Goal: Task Accomplishment & Management: Manage account settings

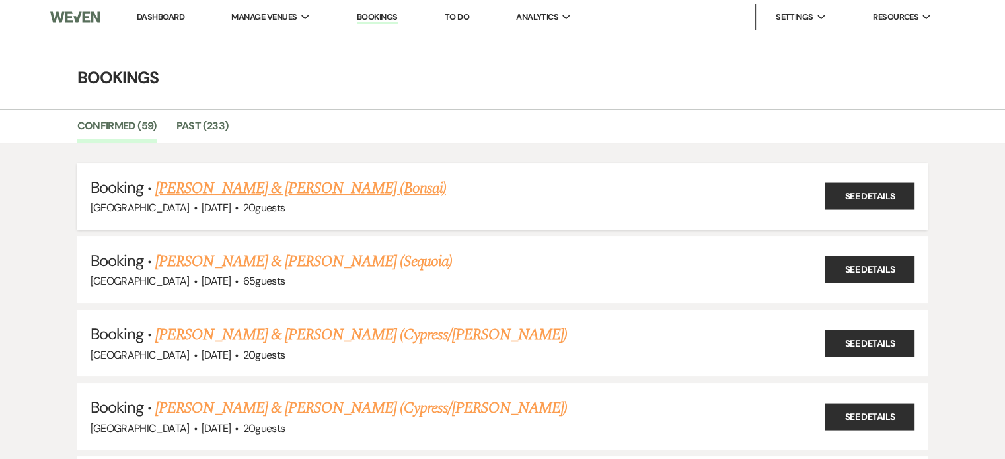
click at [328, 186] on link "[PERSON_NAME] & [PERSON_NAME] (Bonsai)" at bounding box center [300, 188] width 291 height 24
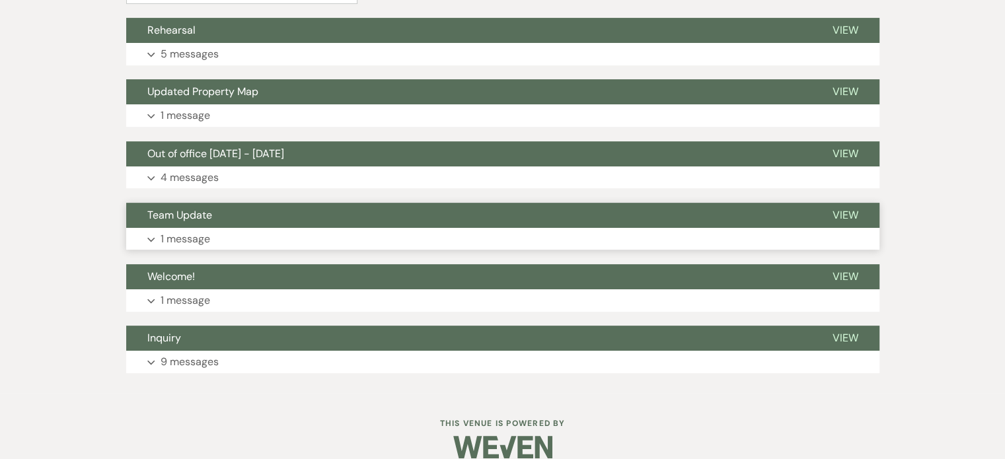
scroll to position [416, 0]
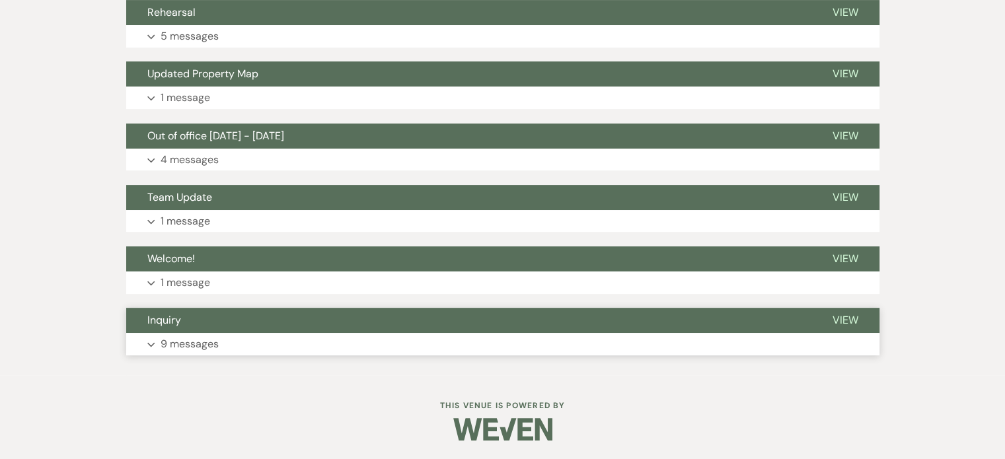
click at [180, 345] on p "9 messages" at bounding box center [189, 344] width 58 height 17
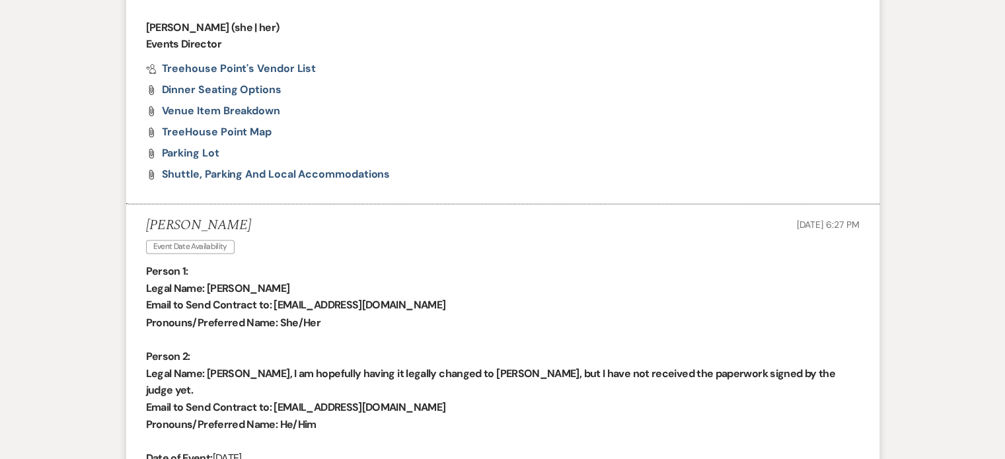
scroll to position [2177, 0]
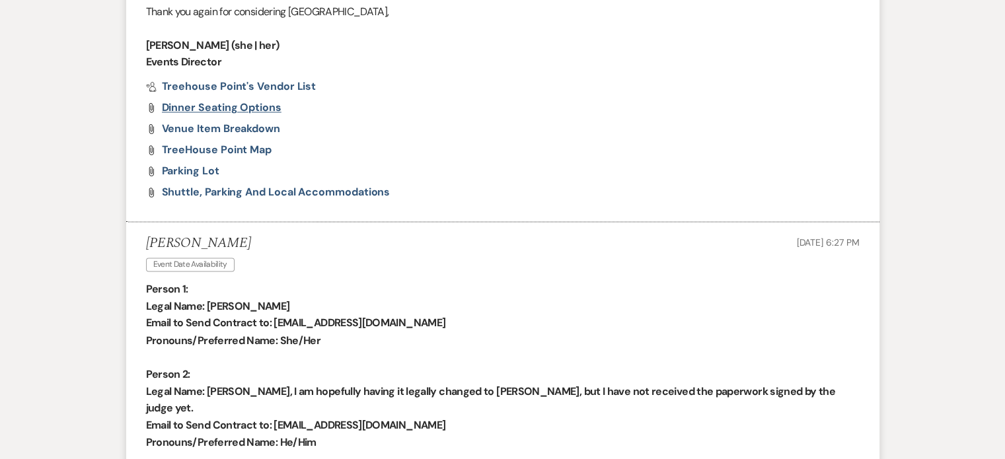
click at [225, 100] on span "Dinner Seating options" at bounding box center [222, 107] width 120 height 14
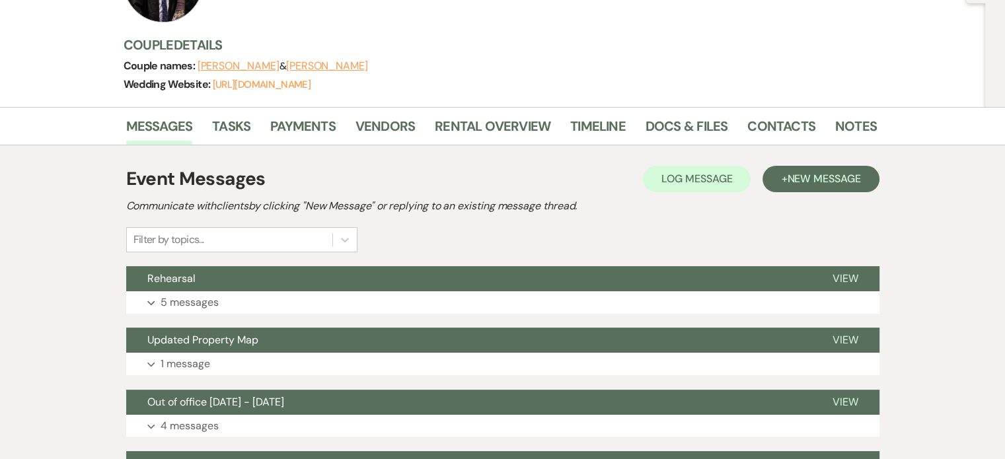
scroll to position [147, 0]
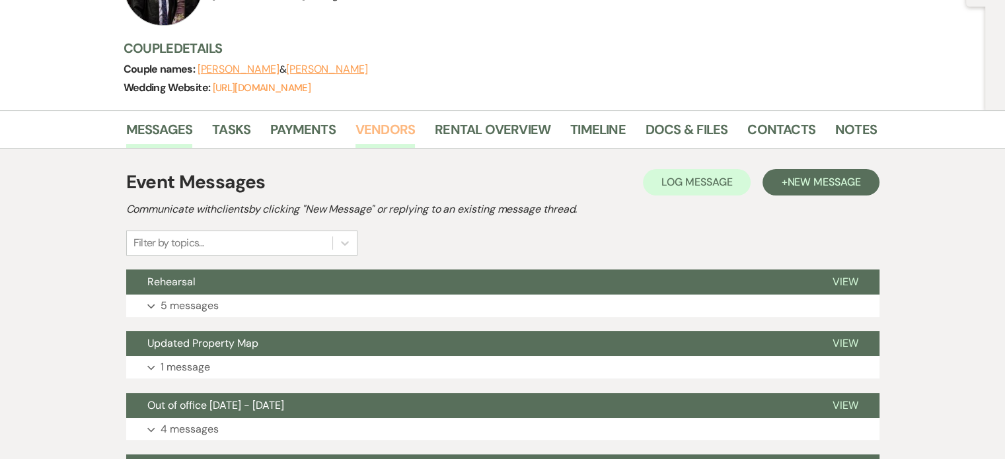
click at [388, 127] on link "Vendors" at bounding box center [384, 133] width 59 height 29
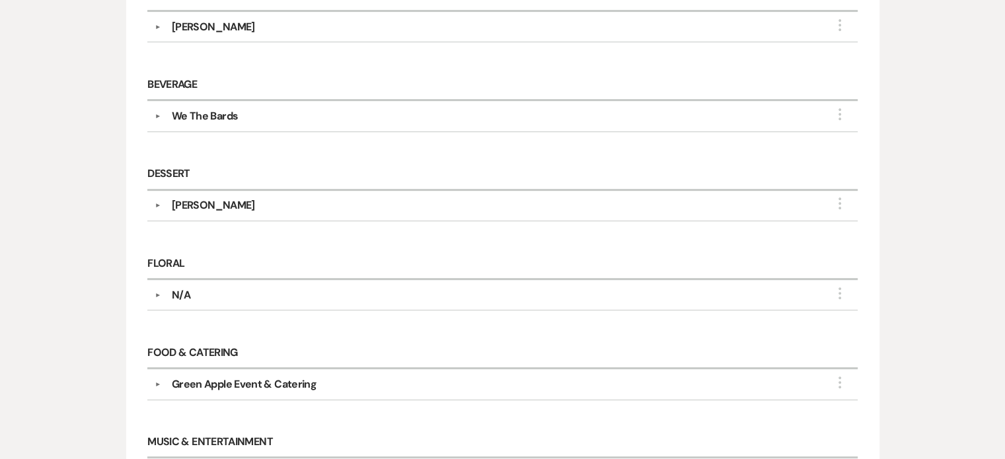
scroll to position [440, 0]
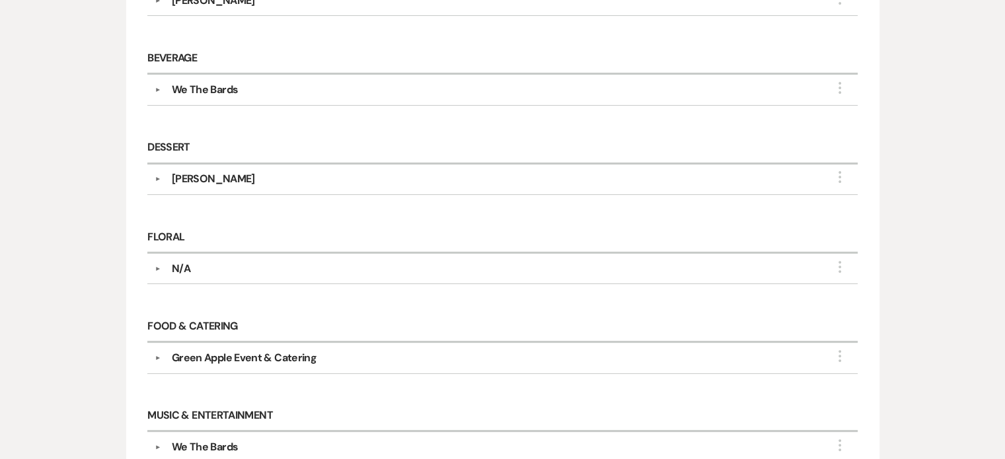
click at [162, 176] on button "▼" at bounding box center [158, 179] width 16 height 7
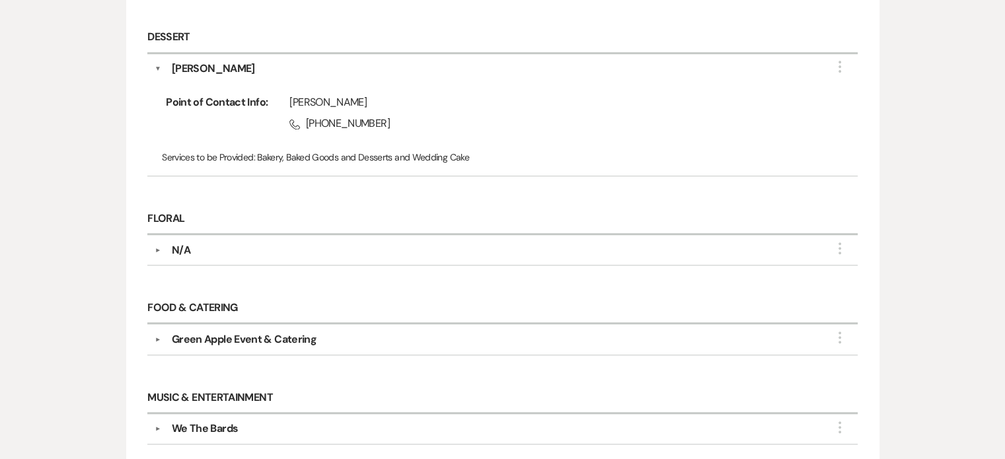
scroll to position [660, 0]
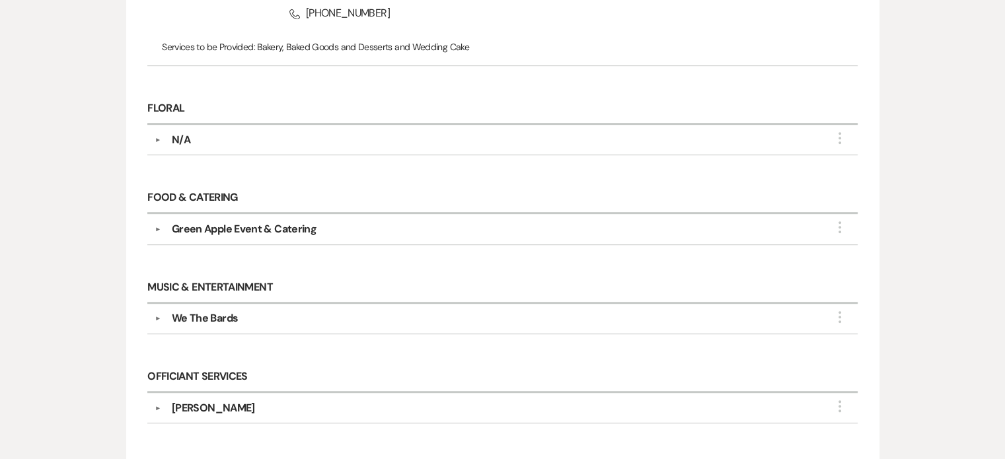
click at [156, 229] on button "▼" at bounding box center [158, 229] width 16 height 7
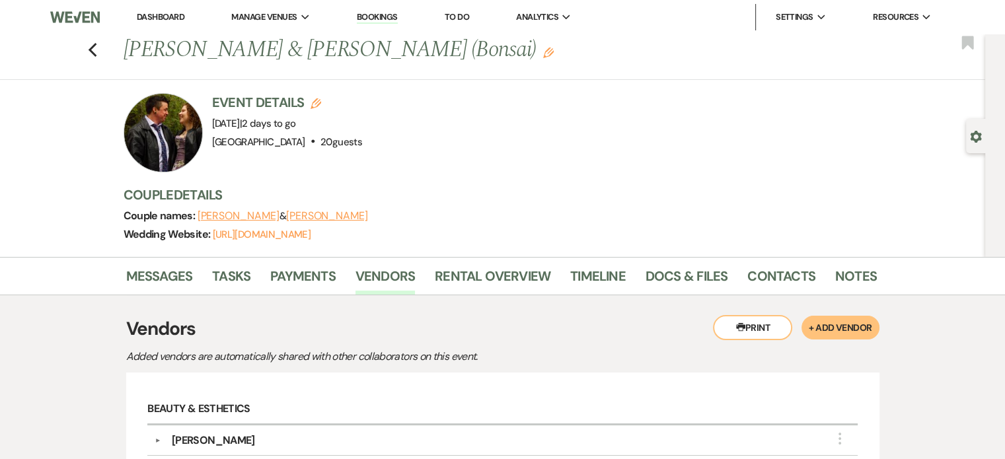
scroll to position [0, 0]
click at [366, 18] on link "Bookings" at bounding box center [377, 17] width 41 height 13
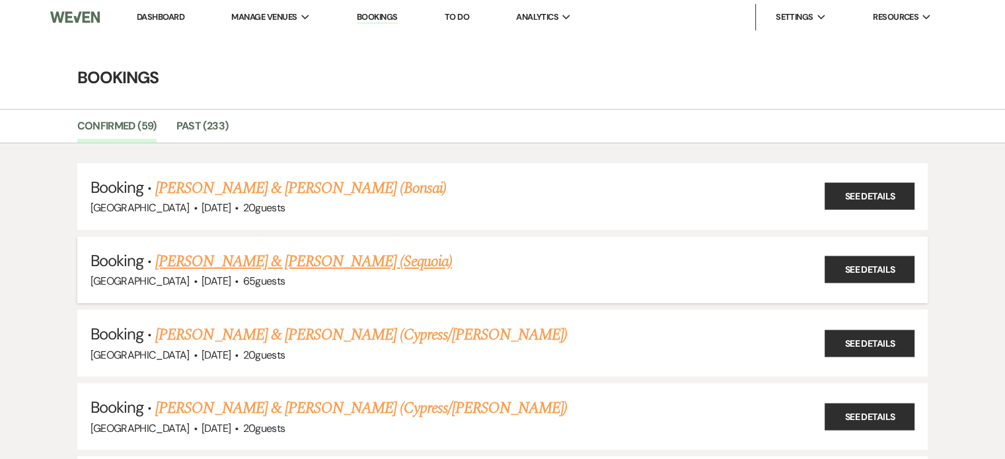
click at [238, 260] on link "[PERSON_NAME] & [PERSON_NAME] (Sequoia)" at bounding box center [303, 262] width 297 height 24
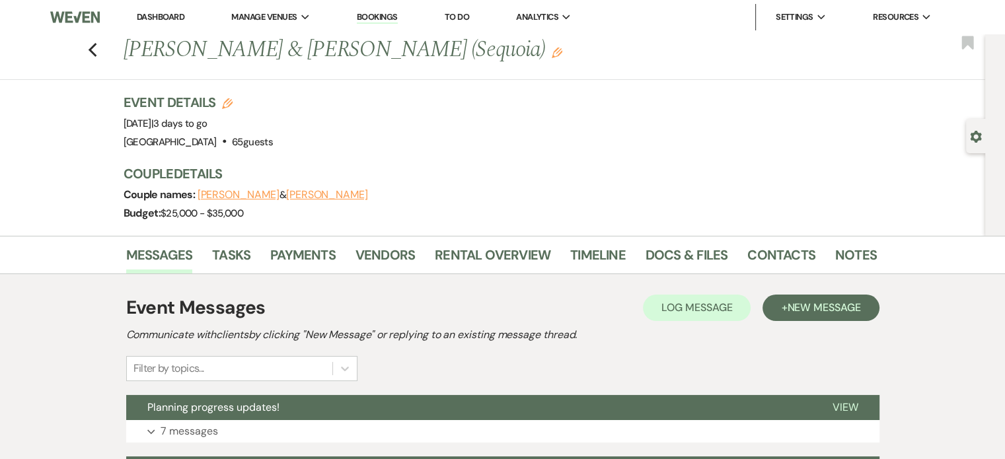
click at [379, 243] on li "Vendors" at bounding box center [394, 258] width 79 height 32
click at [384, 248] on link "Vendors" at bounding box center [384, 258] width 59 height 29
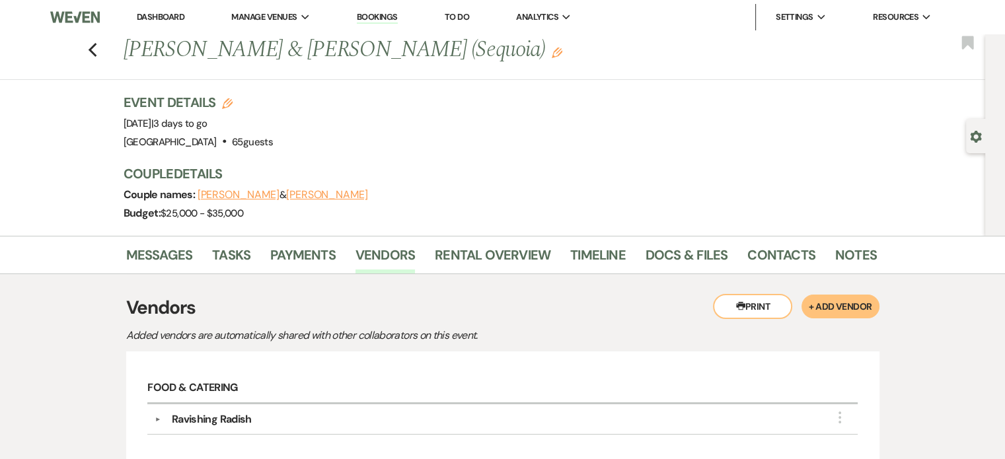
click at [371, 17] on link "Bookings" at bounding box center [377, 17] width 41 height 13
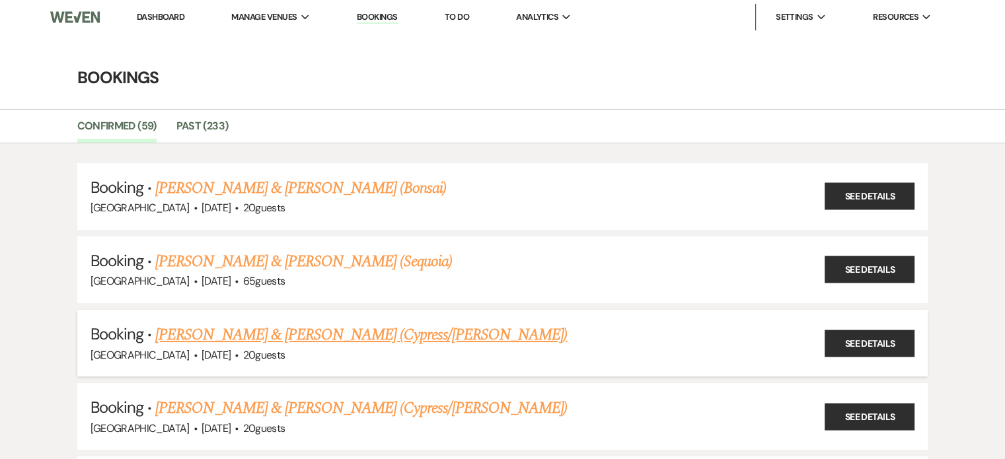
click at [289, 332] on link "[PERSON_NAME] & [PERSON_NAME] (Cypress/[PERSON_NAME])" at bounding box center [360, 335] width 411 height 24
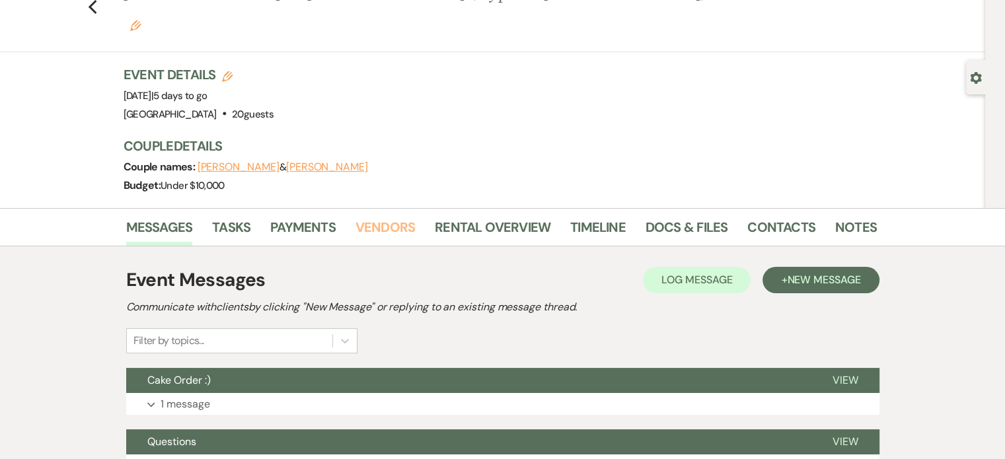
scroll to position [110, 0]
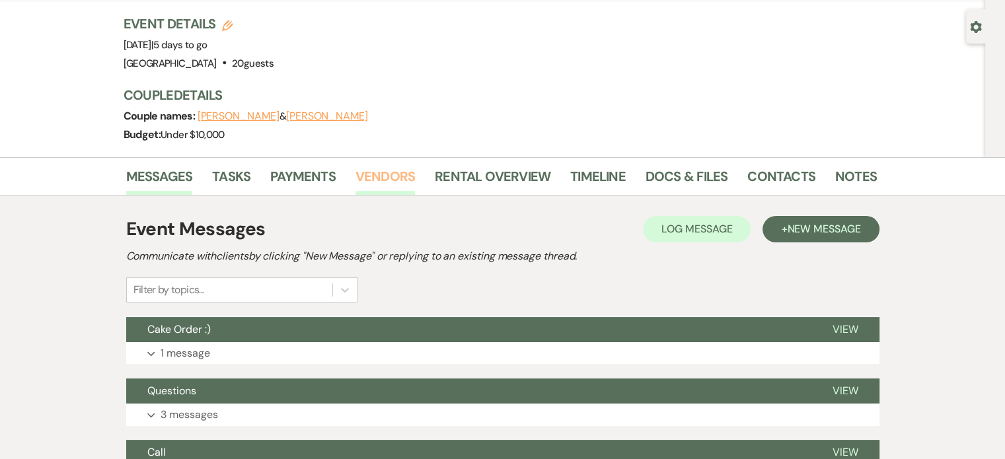
click at [403, 166] on link "Vendors" at bounding box center [384, 180] width 59 height 29
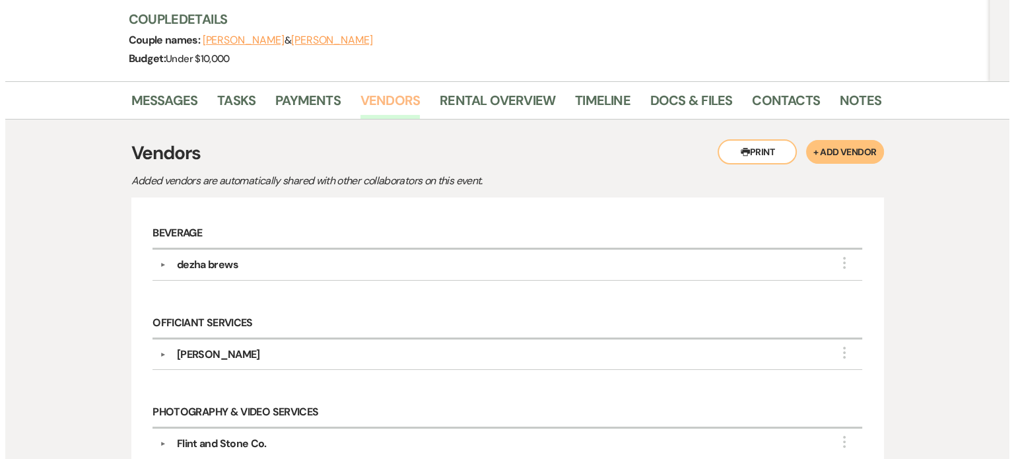
scroll to position [110, 0]
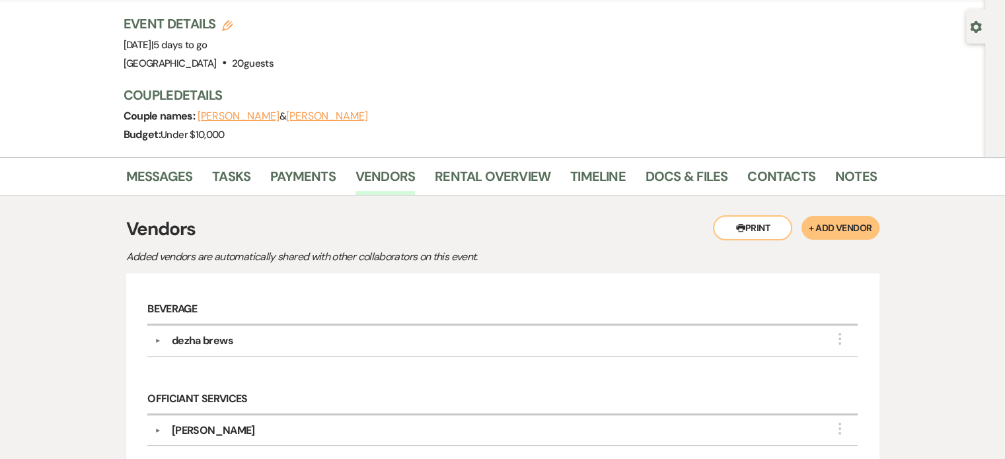
click at [853, 216] on button "+ Add Vendor" at bounding box center [839, 228] width 77 height 24
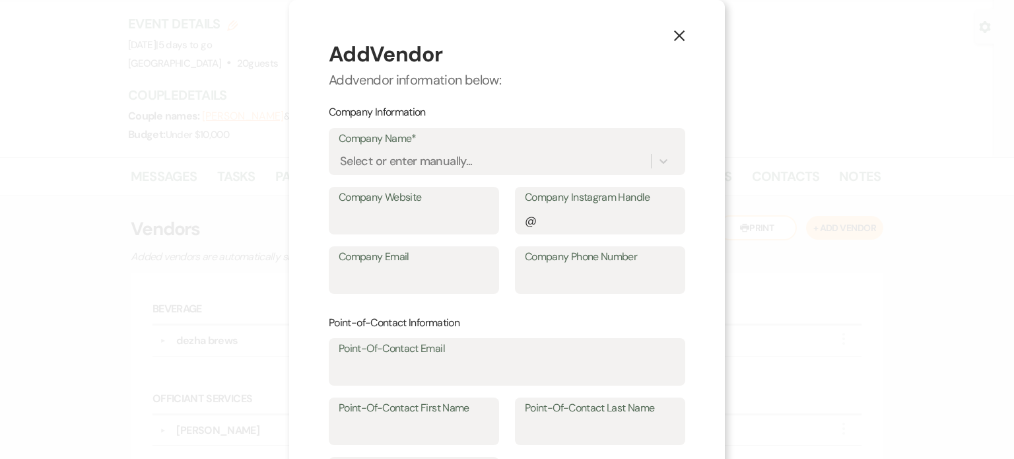
click at [437, 139] on label "Company Name*" at bounding box center [507, 138] width 337 height 19
click at [341, 153] on input "Company Name*" at bounding box center [340, 162] width 1 height 18
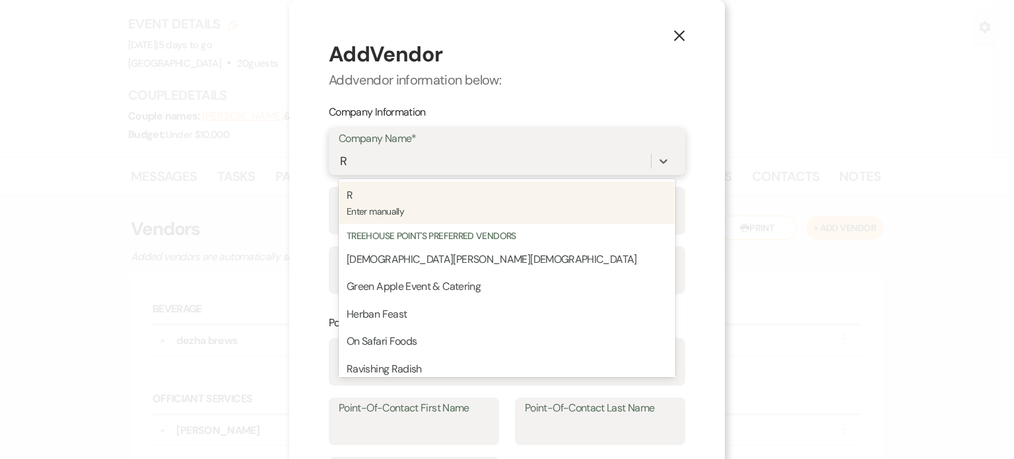
type input "Ro"
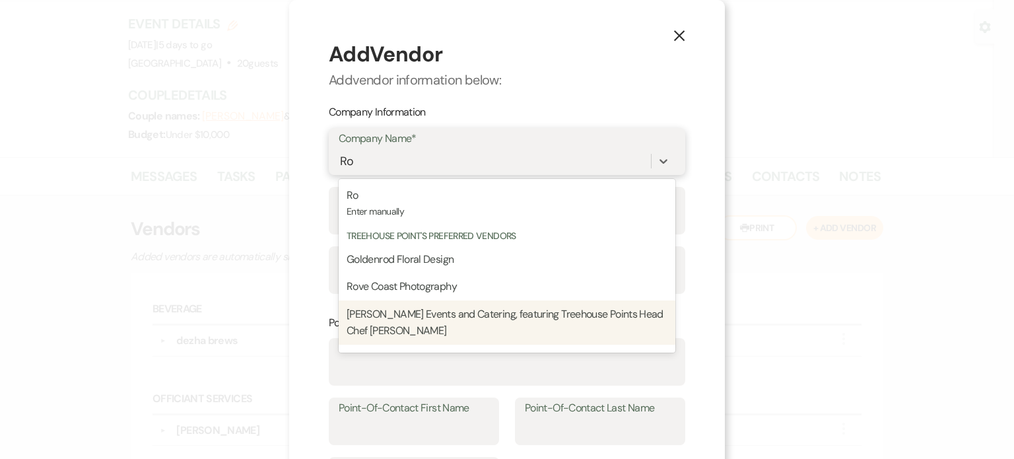
click at [425, 328] on p "[PERSON_NAME] Events and Catering, featuring Treehouse Points Head Chef [PERSON…" at bounding box center [507, 323] width 321 height 34
type input "[EMAIL_ADDRESS][DOMAIN_NAME]"
type input "Abbey"
type input "[PERSON_NAME]"
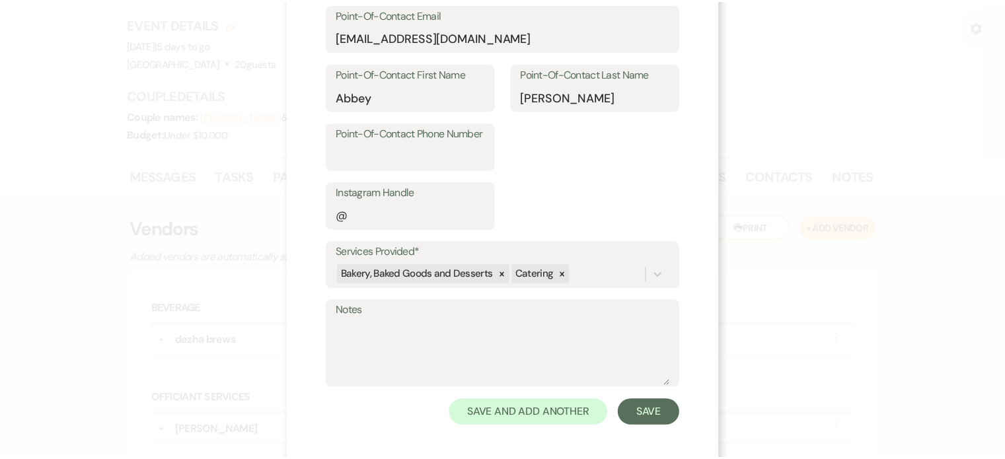
scroll to position [341, 0]
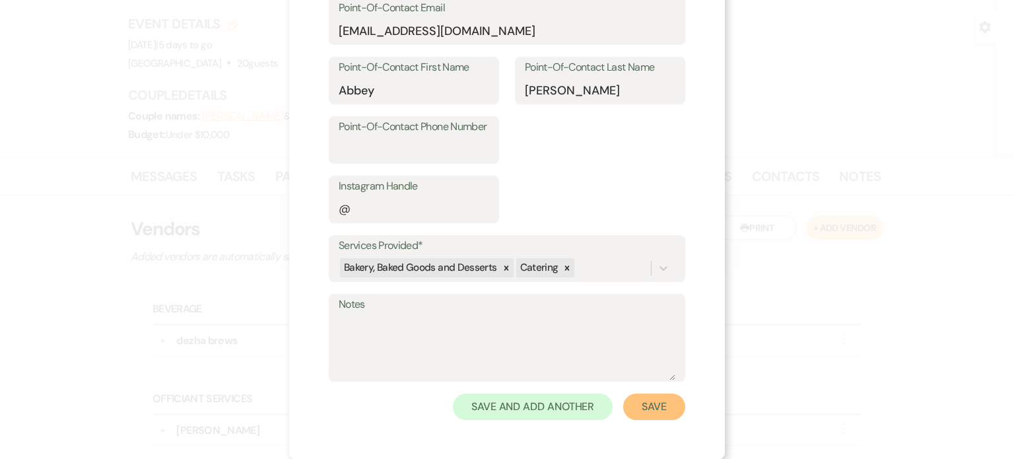
click at [651, 404] on button "Save" at bounding box center [654, 407] width 62 height 26
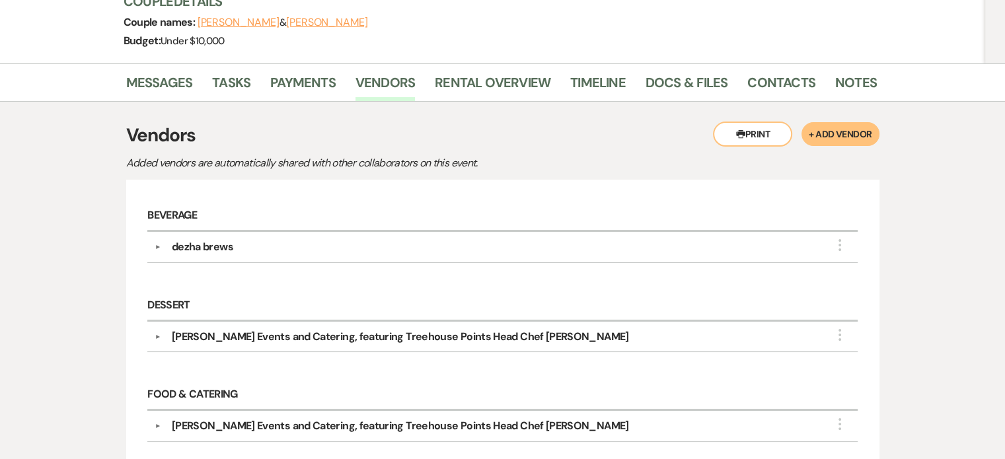
scroll to position [220, 0]
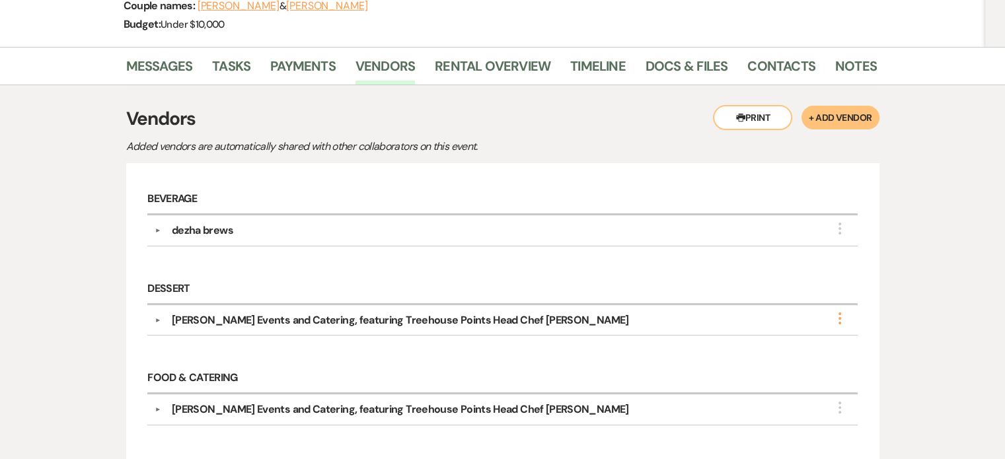
click at [839, 312] on use "button" at bounding box center [839, 318] width 3 height 12
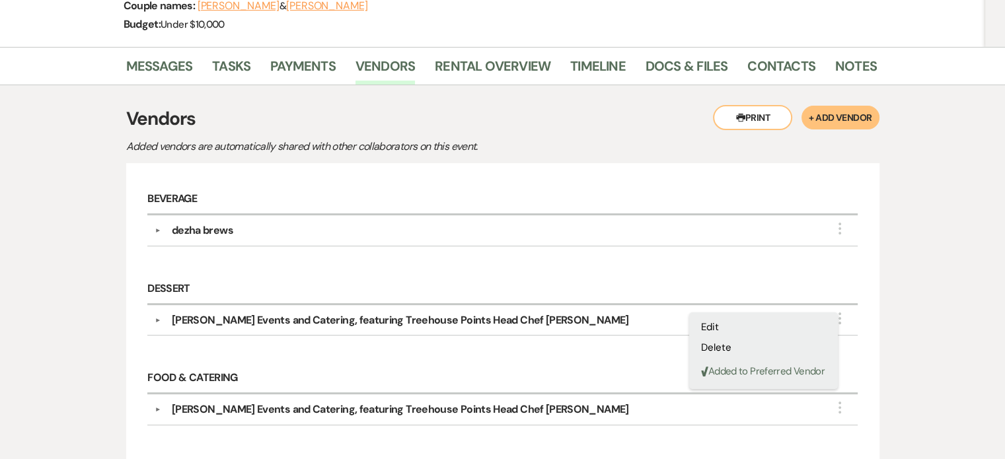
click at [884, 308] on div "Messages Tasks Payments Vendors Rental Overview Timeline Docs & Files Contacts …" at bounding box center [502, 404] width 1005 height 715
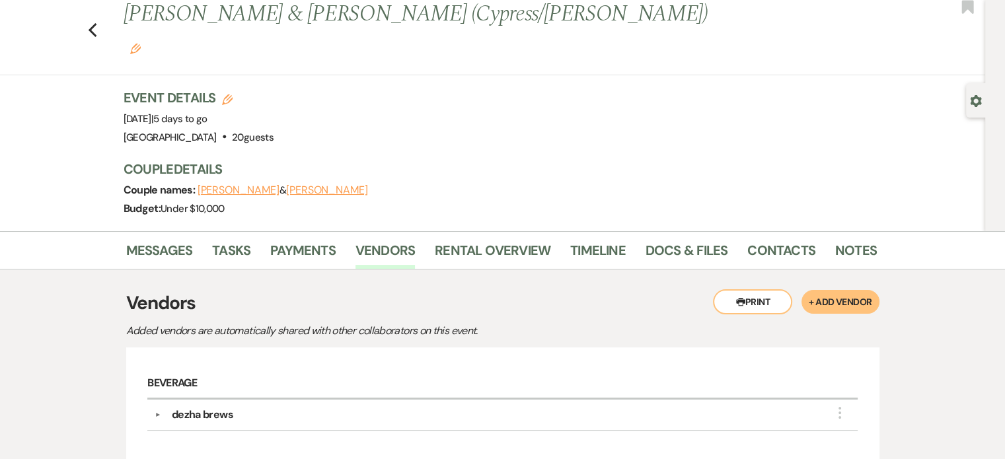
scroll to position [110, 0]
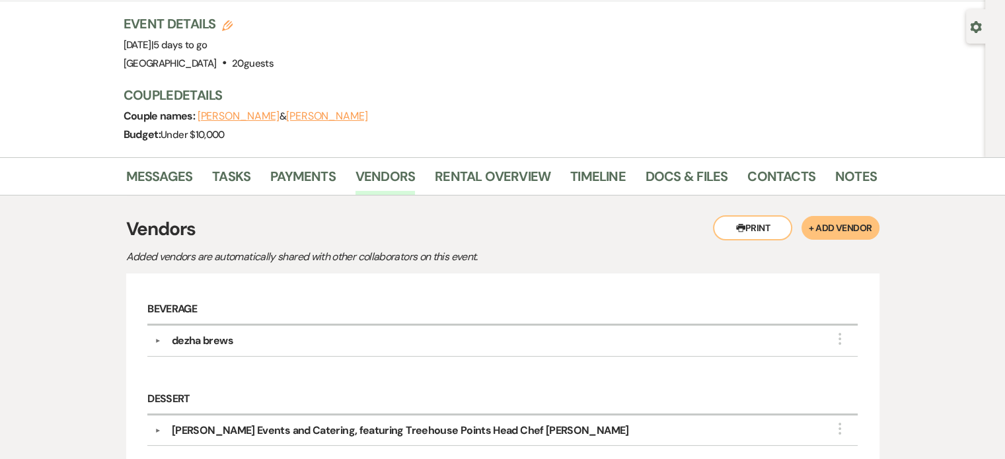
click at [595, 157] on div "Messages Tasks Payments Vendors Rental Overview Timeline Docs & Files Contacts …" at bounding box center [502, 176] width 1005 height 38
click at [584, 166] on link "Timeline" at bounding box center [597, 180] width 55 height 29
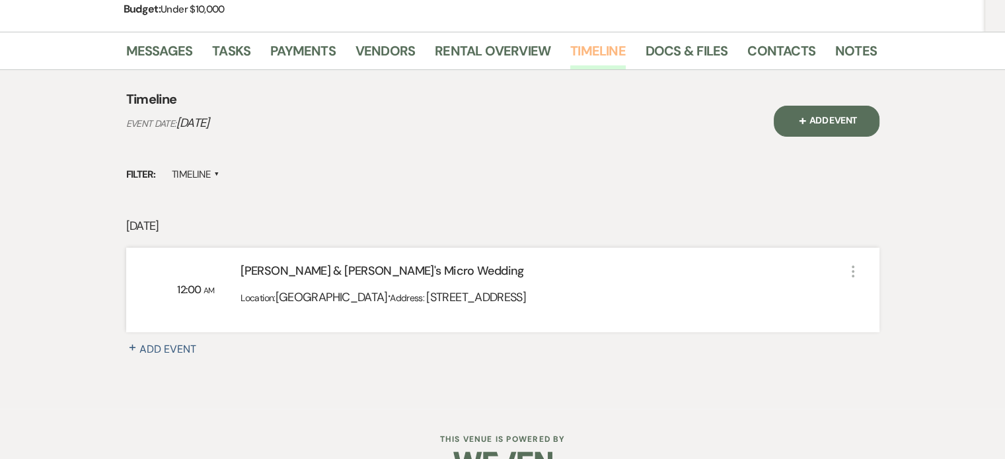
scroll to position [238, 0]
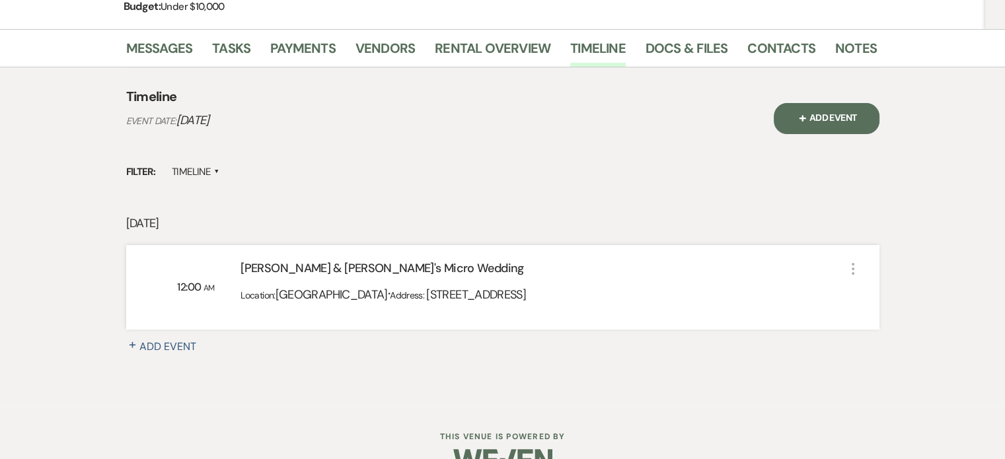
click at [205, 163] on label "Timeline ▲" at bounding box center [196, 172] width 48 height 18
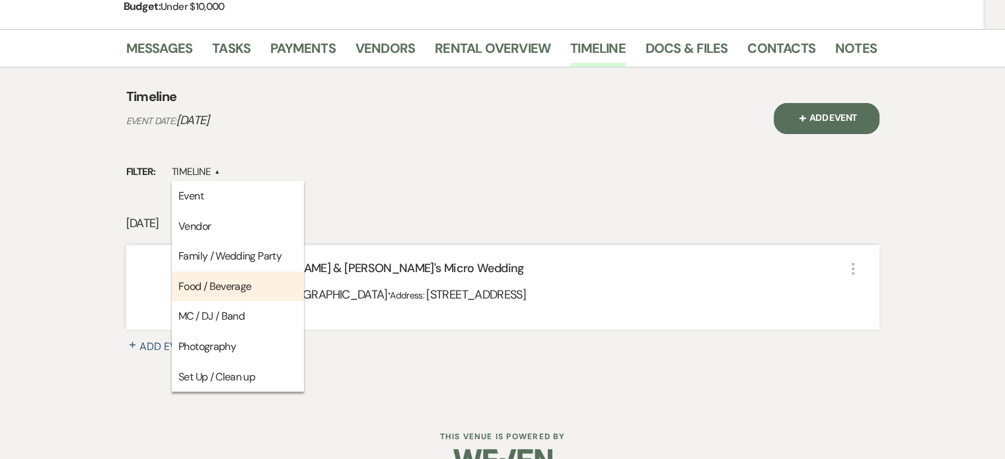
click at [209, 271] on li "Food / Beverage" at bounding box center [238, 286] width 132 height 30
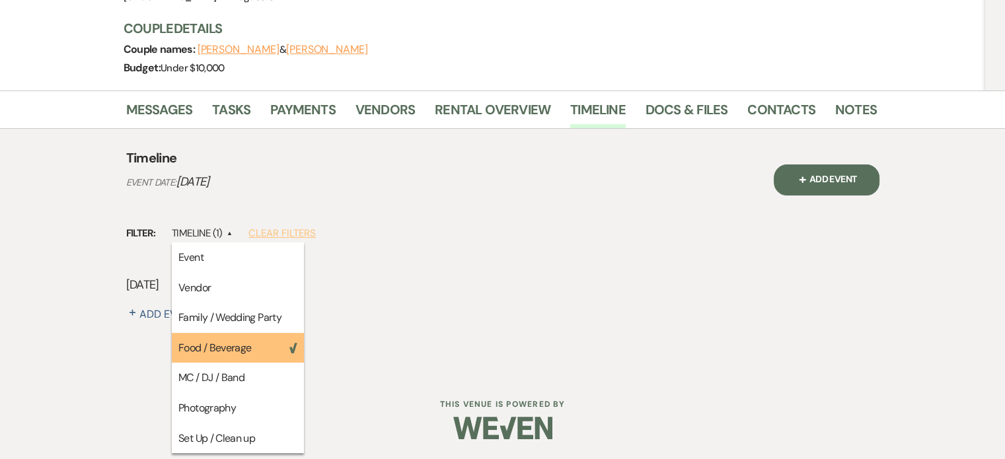
scroll to position [144, 0]
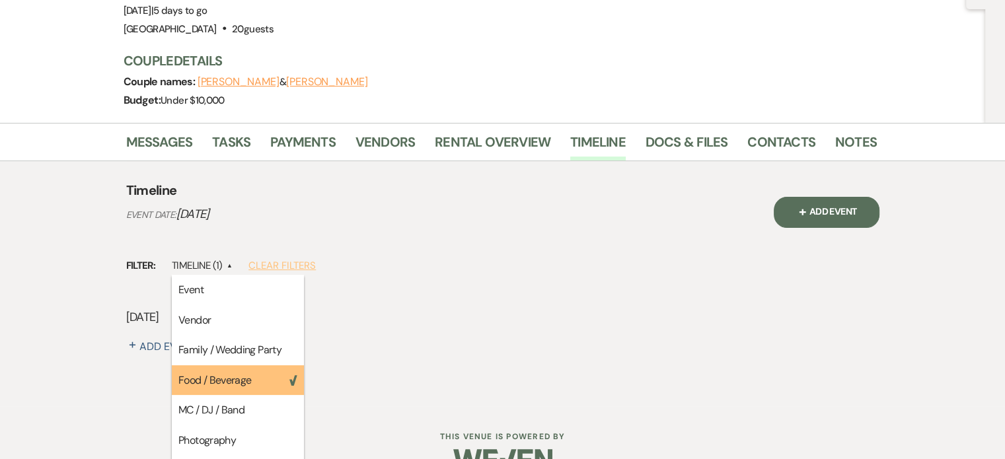
click at [550, 308] on p "[DATE]" at bounding box center [502, 317] width 753 height 19
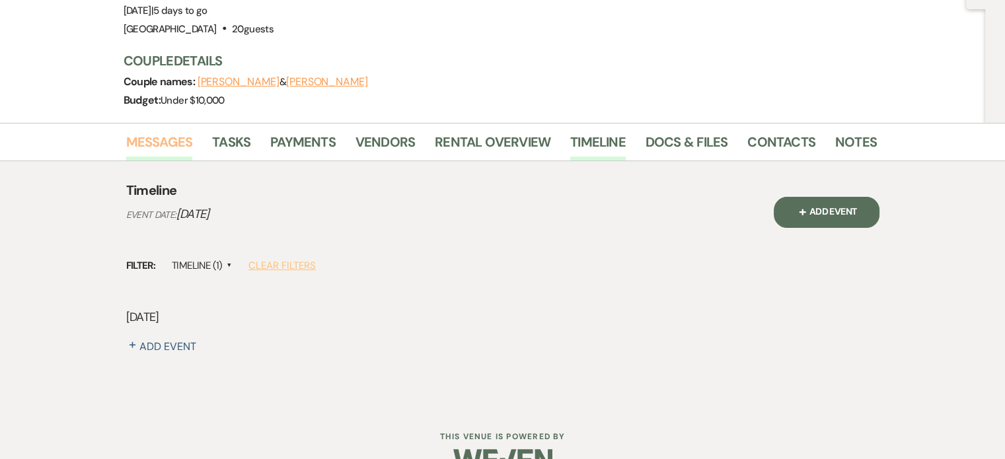
click at [129, 131] on link "Messages" at bounding box center [159, 145] width 67 height 29
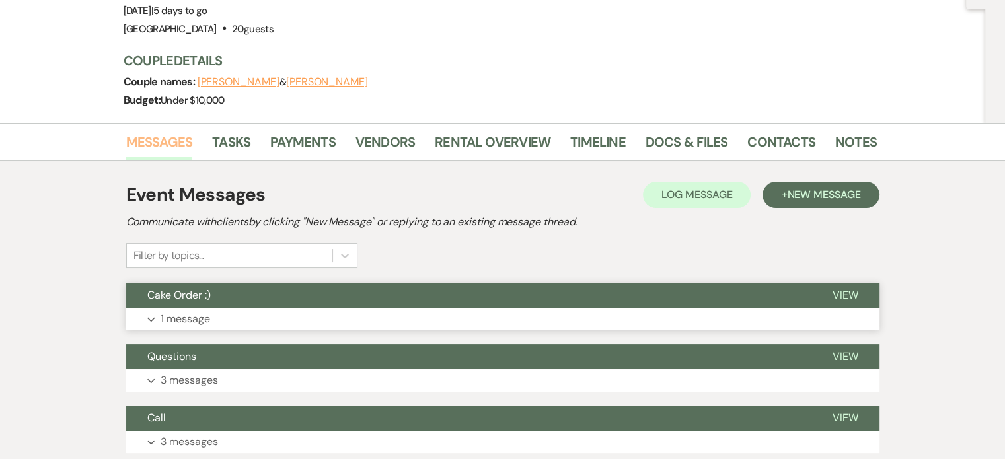
scroll to position [254, 0]
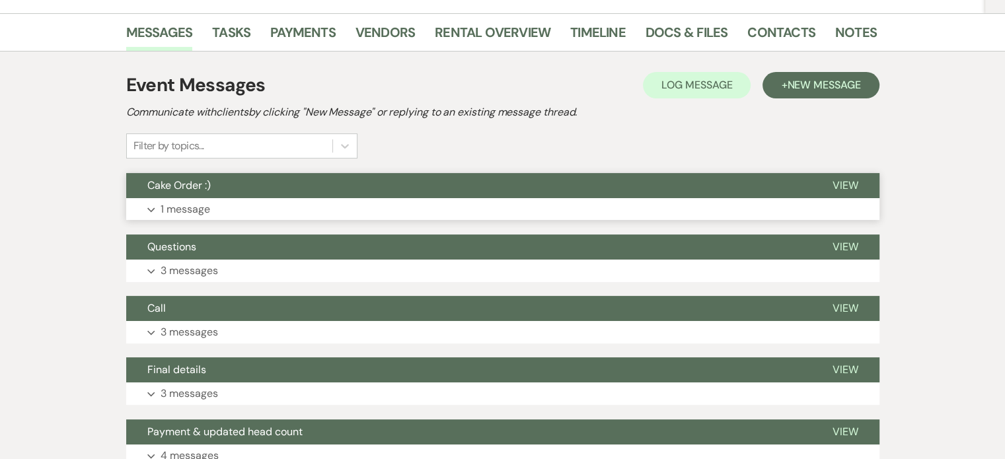
click at [191, 201] on p "1 message" at bounding box center [185, 209] width 50 height 17
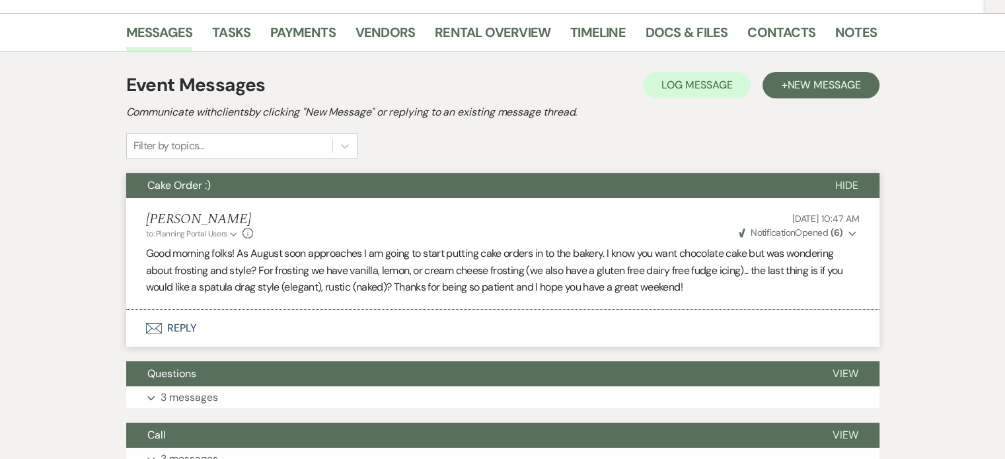
scroll to position [365, 0]
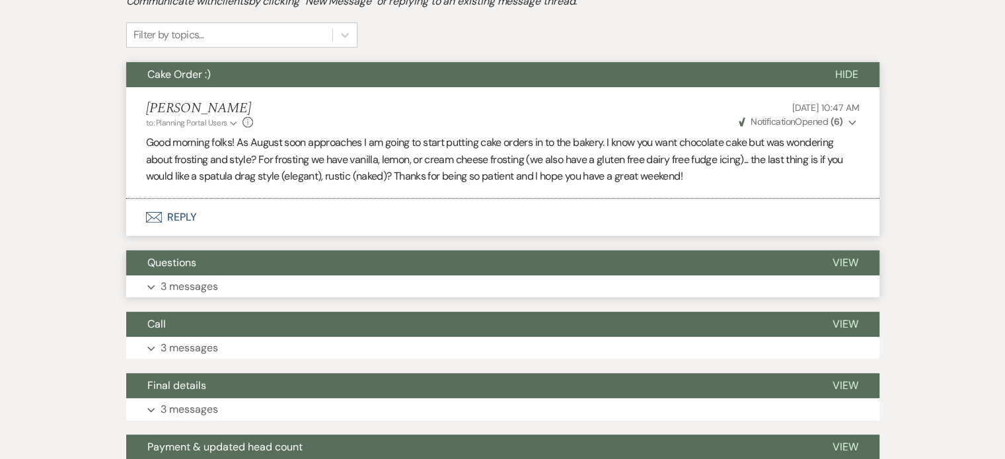
click at [201, 278] on p "3 messages" at bounding box center [188, 286] width 57 height 17
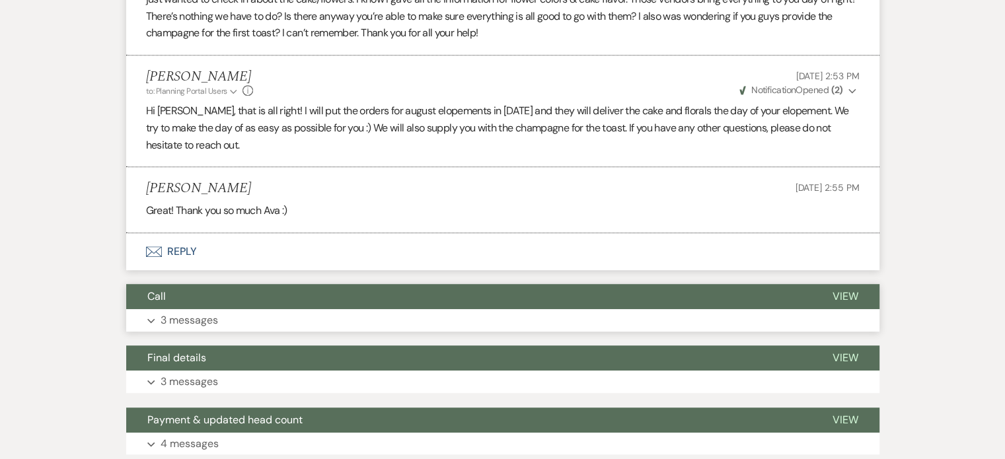
scroll to position [804, 0]
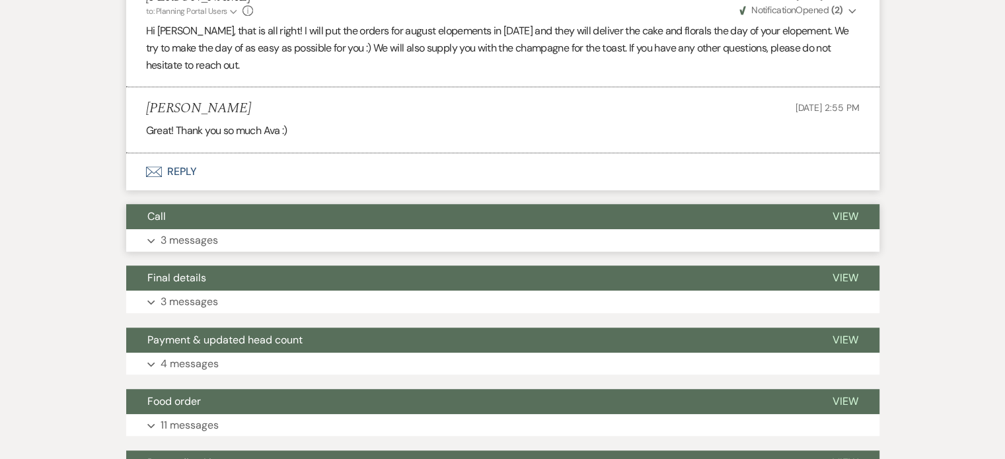
click at [203, 229] on button "Expand 3 messages" at bounding box center [502, 240] width 753 height 22
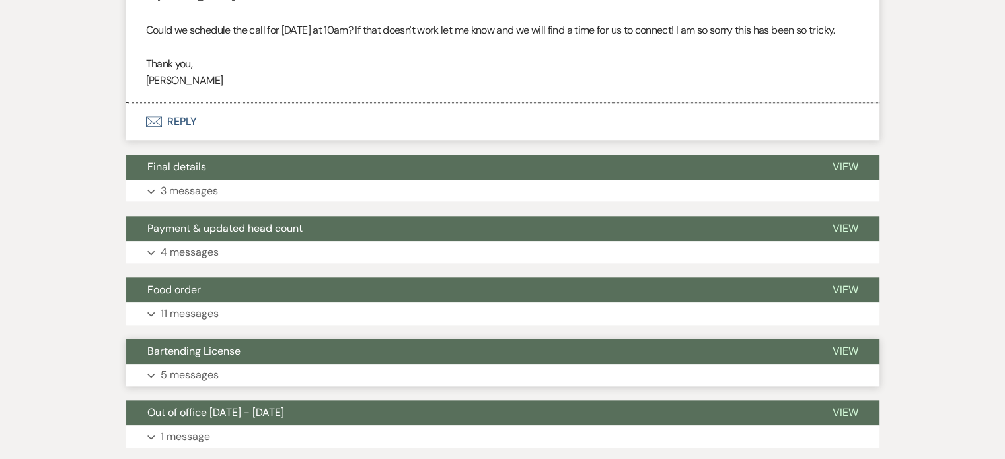
scroll to position [1355, 0]
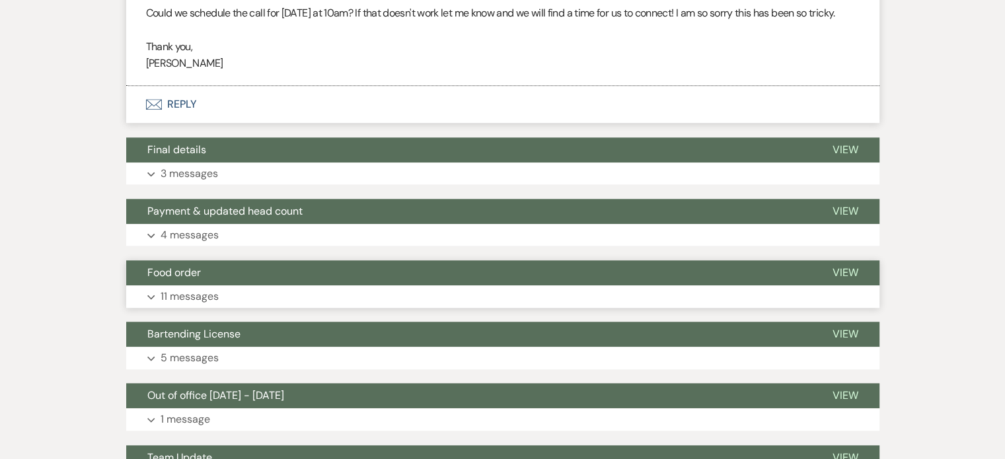
click at [211, 260] on button "Food order" at bounding box center [468, 272] width 685 height 25
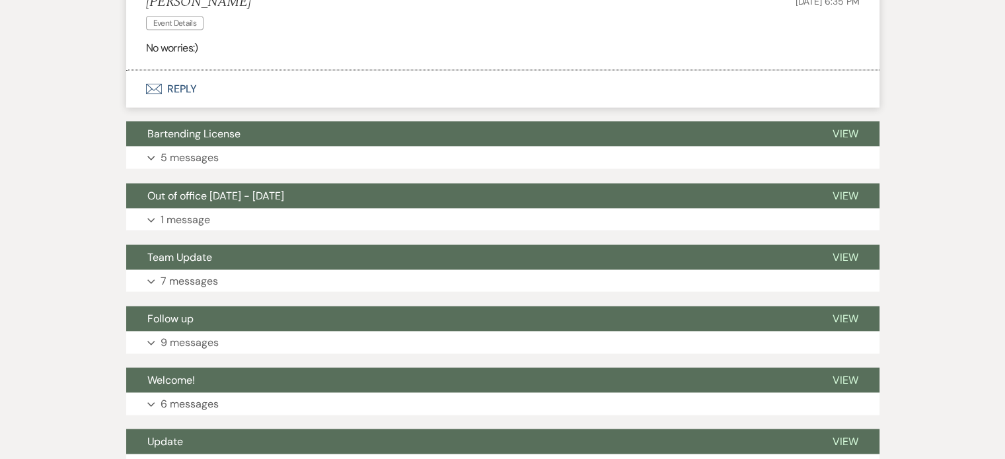
scroll to position [2786, 0]
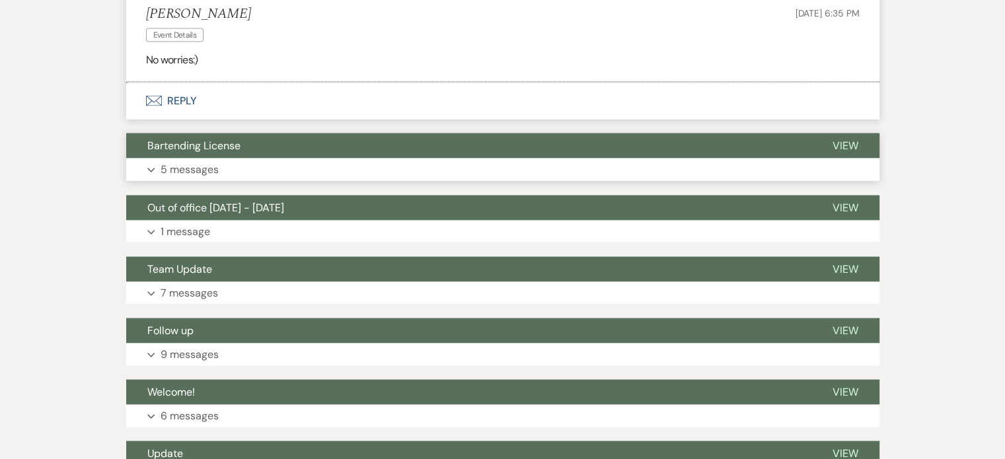
click at [178, 161] on p "5 messages" at bounding box center [189, 169] width 58 height 17
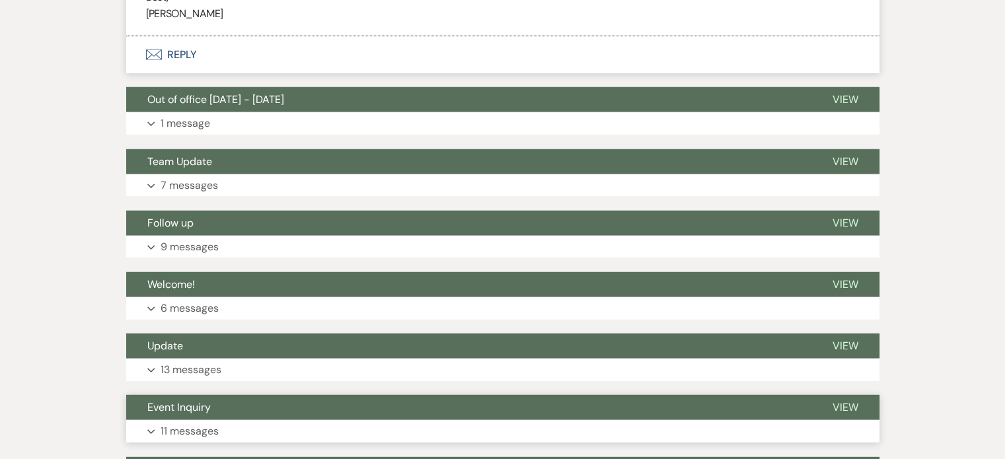
scroll to position [3531, 0]
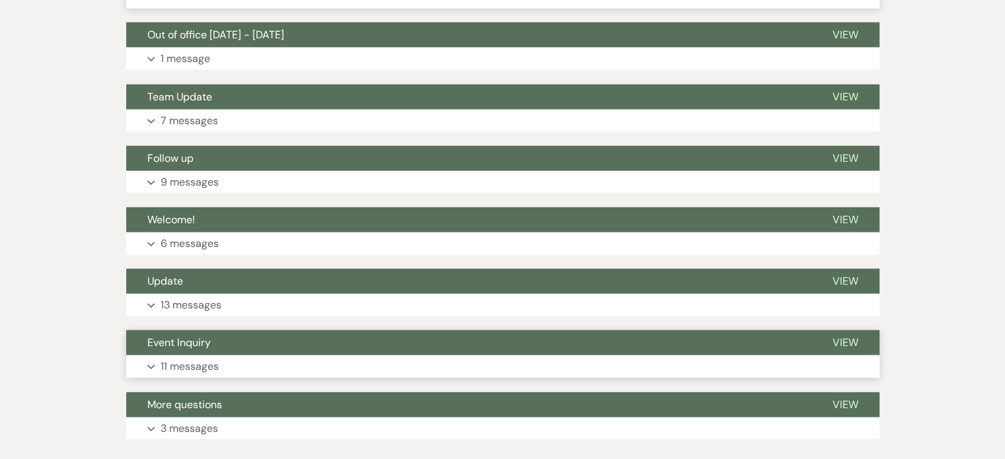
click at [174, 358] on p "11 messages" at bounding box center [189, 366] width 58 height 17
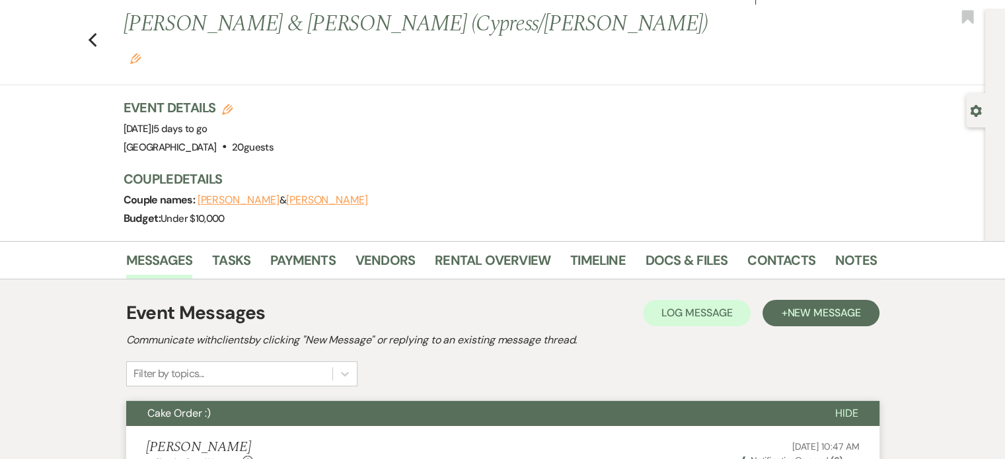
scroll to position [0, 0]
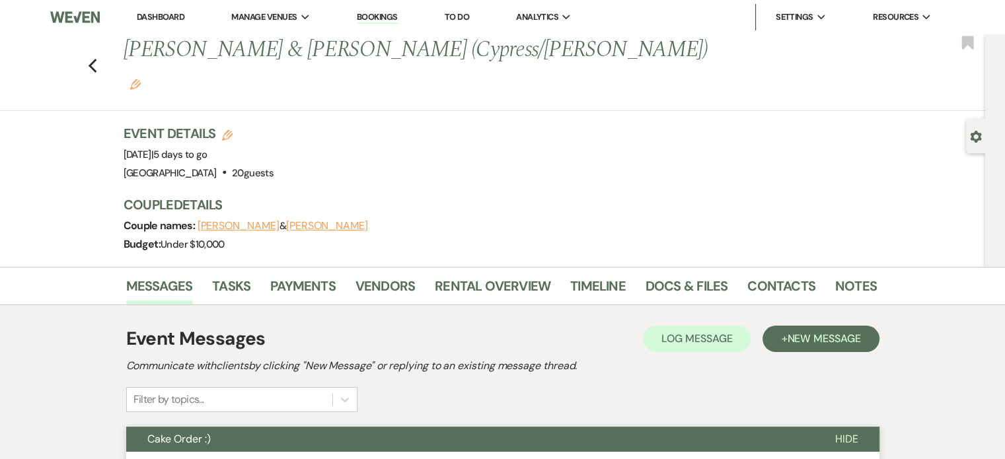
click at [386, 20] on link "Bookings" at bounding box center [377, 17] width 41 height 13
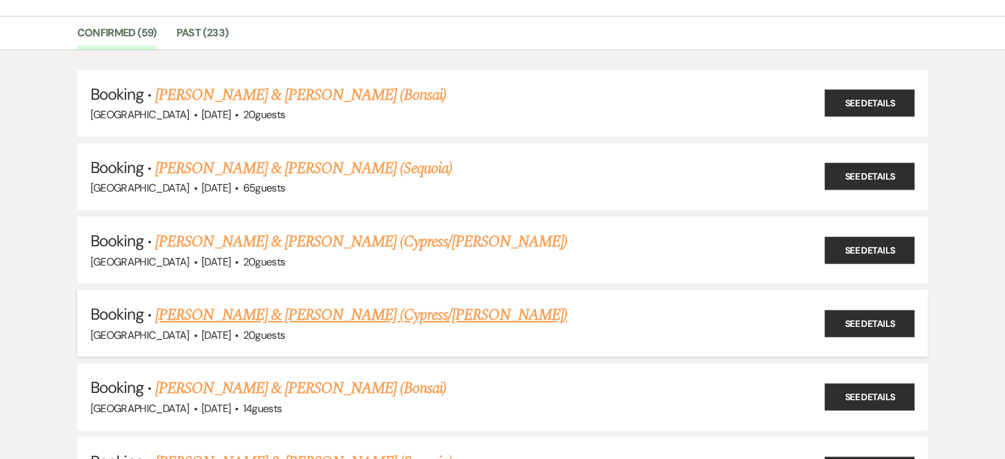
scroll to position [110, 0]
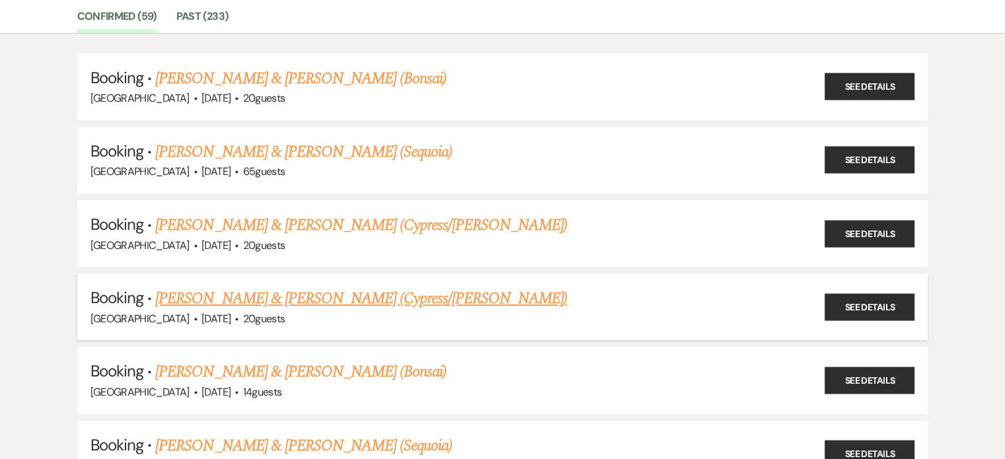
click at [256, 296] on link "[PERSON_NAME] & [PERSON_NAME] (Cypress/[PERSON_NAME])" at bounding box center [360, 299] width 411 height 24
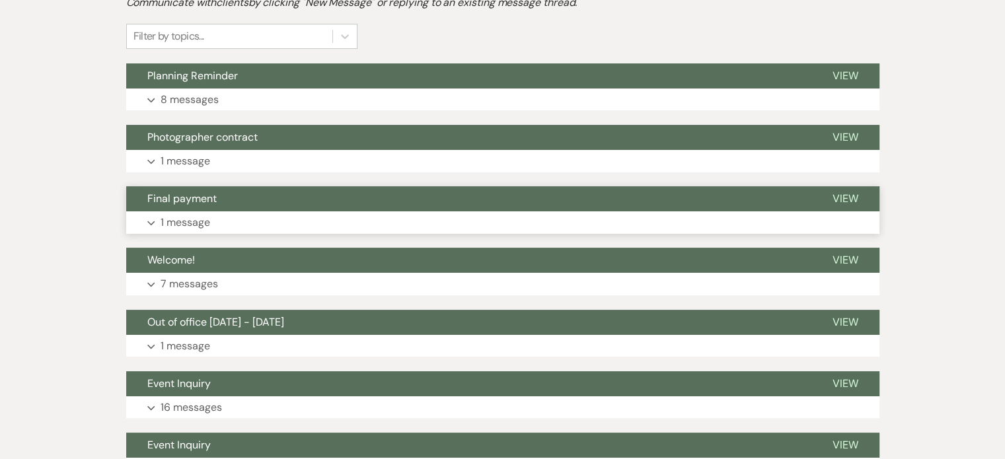
scroll to position [440, 0]
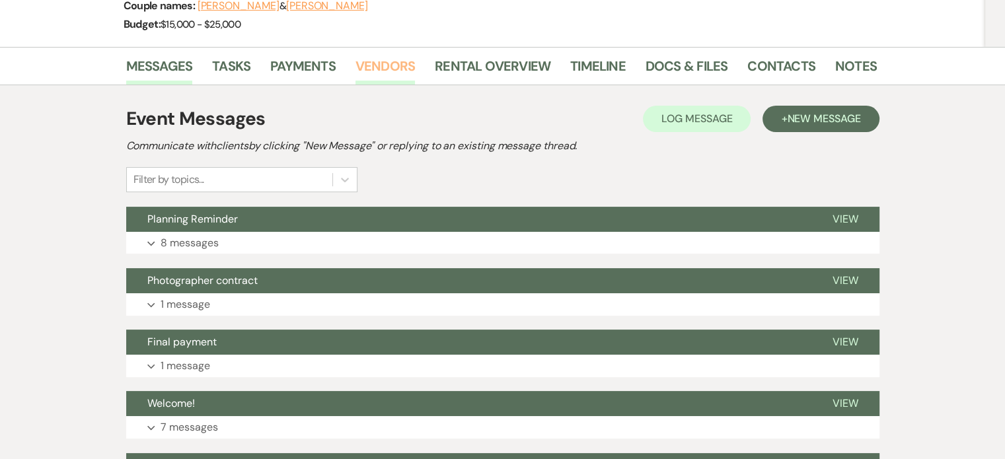
click at [380, 55] on link "Vendors" at bounding box center [384, 69] width 59 height 29
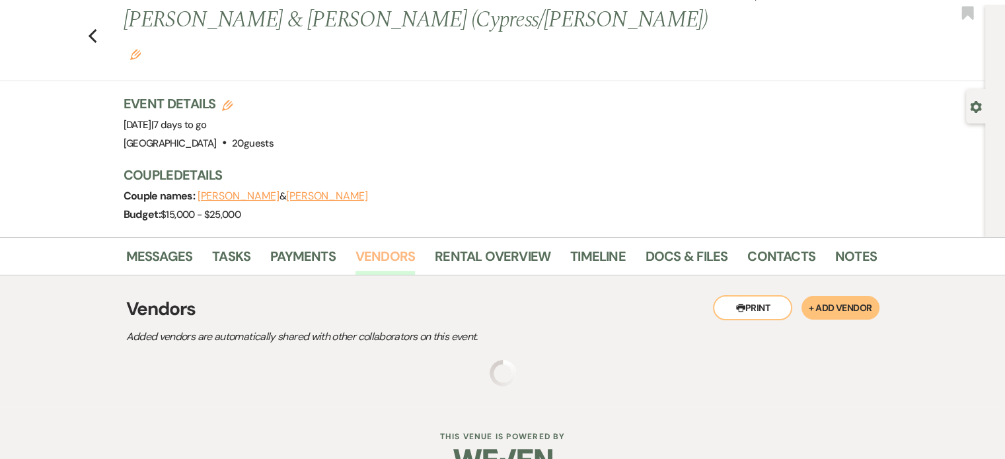
scroll to position [129, 0]
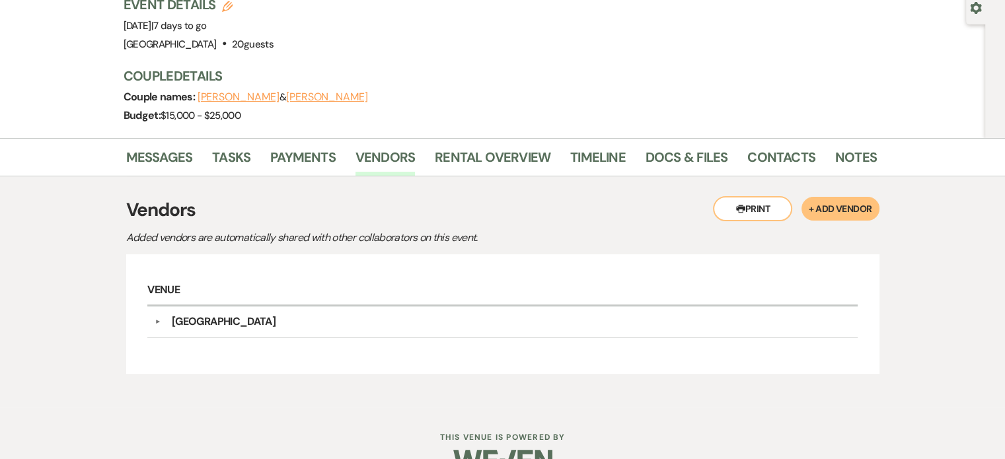
click at [156, 318] on button "▼" at bounding box center [158, 321] width 16 height 7
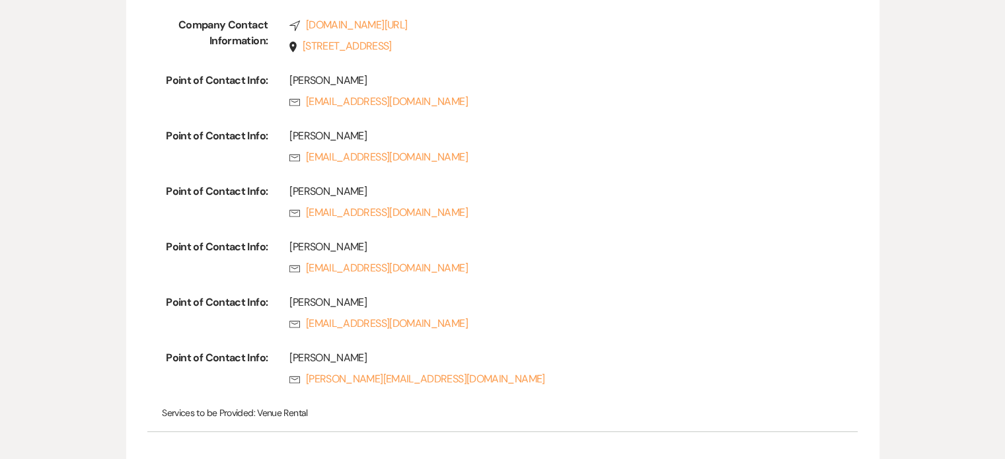
scroll to position [18, 0]
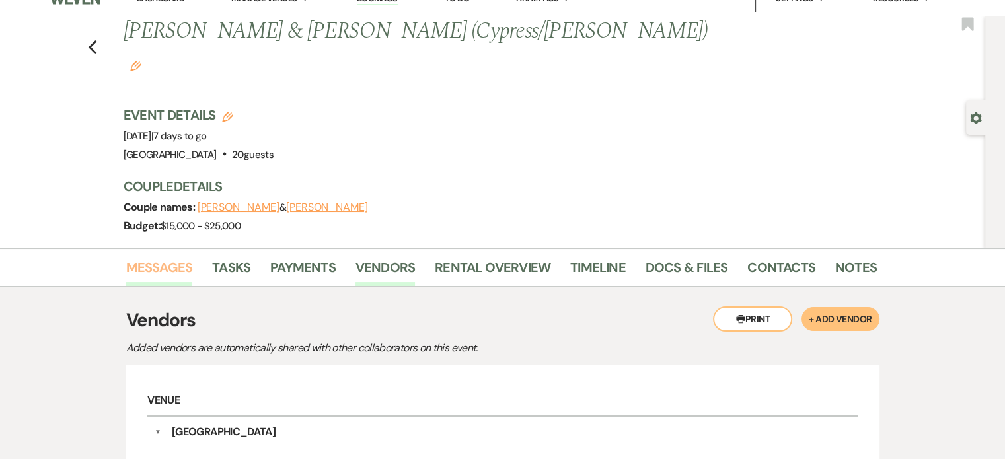
click at [175, 257] on link "Messages" at bounding box center [159, 271] width 67 height 29
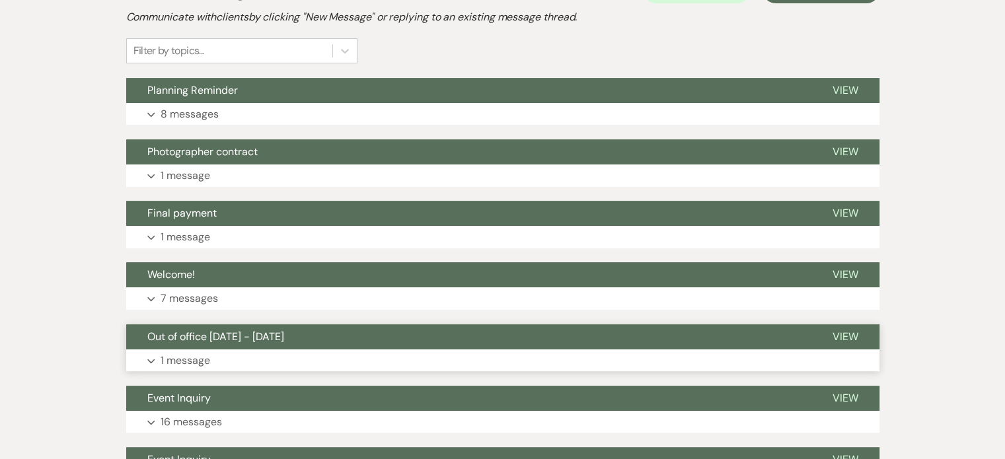
scroll to position [459, 0]
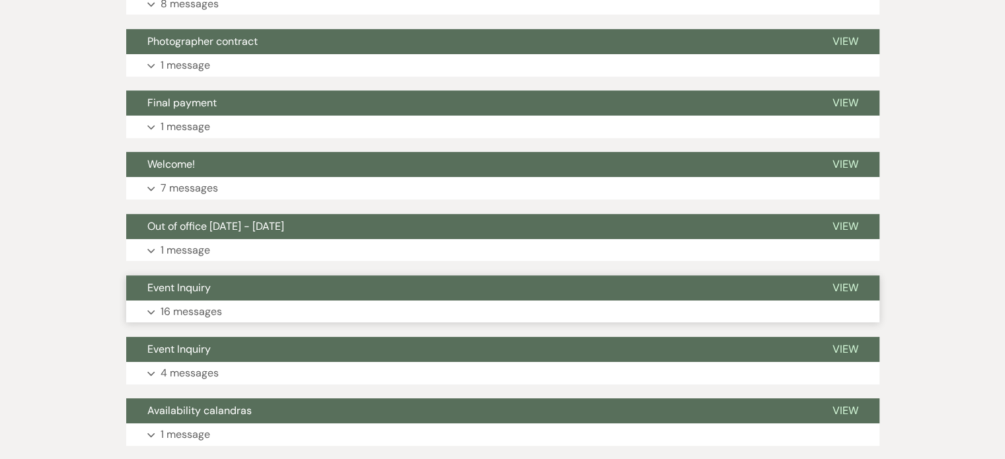
click at [194, 303] on p "16 messages" at bounding box center [190, 311] width 61 height 17
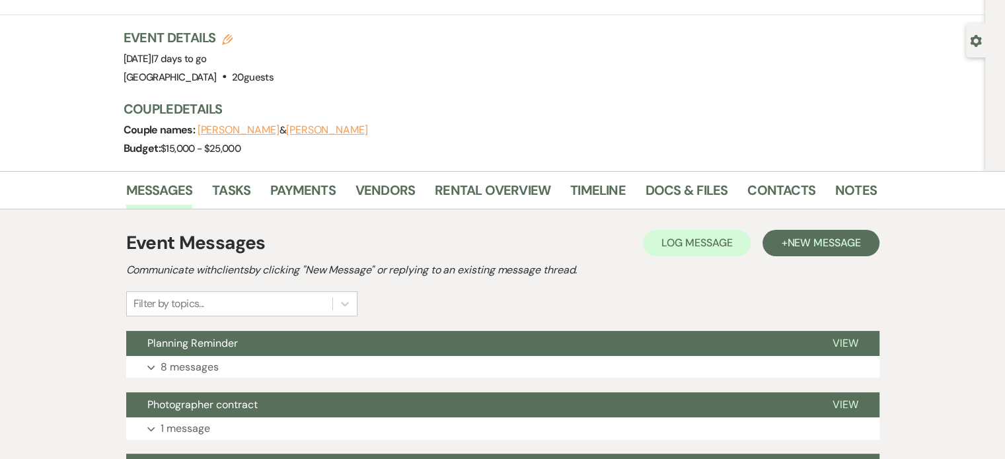
scroll to position [0, 0]
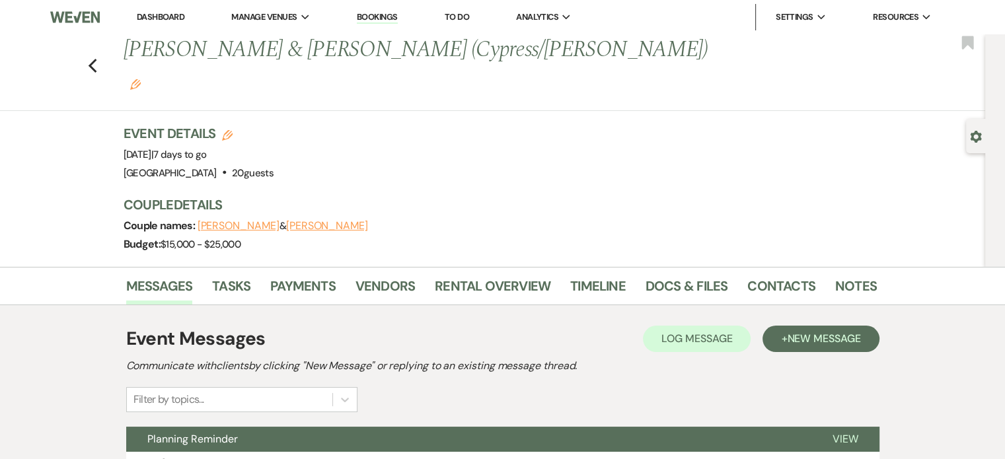
click at [378, 20] on link "Bookings" at bounding box center [377, 17] width 41 height 13
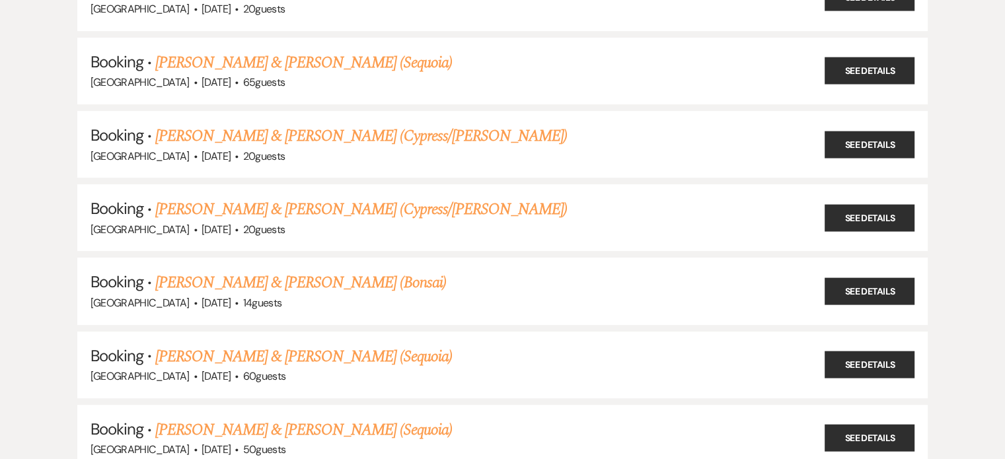
scroll to position [220, 0]
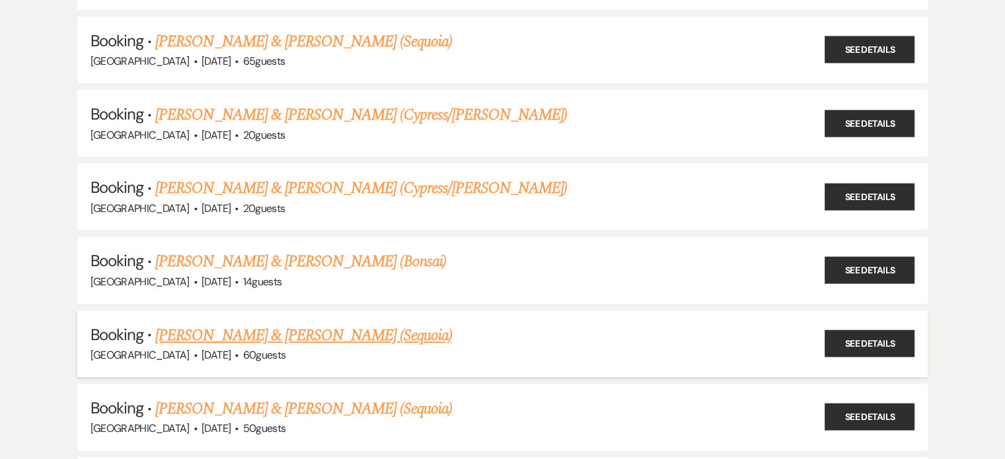
click at [270, 325] on link "[PERSON_NAME] & [PERSON_NAME] (Sequoia)" at bounding box center [303, 336] width 297 height 24
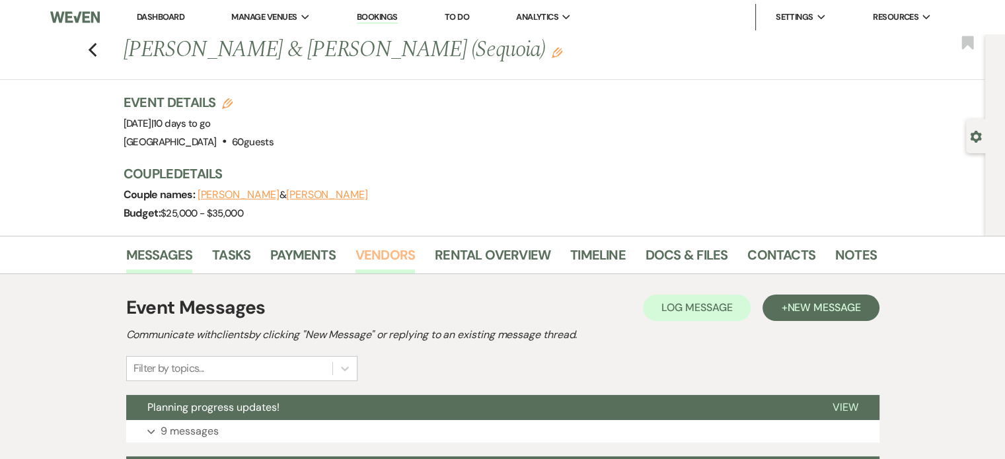
click at [373, 261] on link "Vendors" at bounding box center [384, 258] width 59 height 29
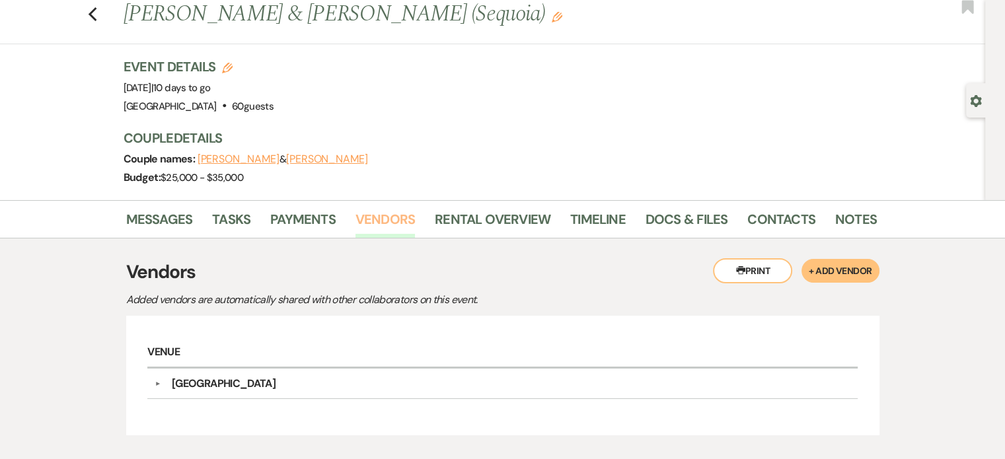
scroll to position [110, 0]
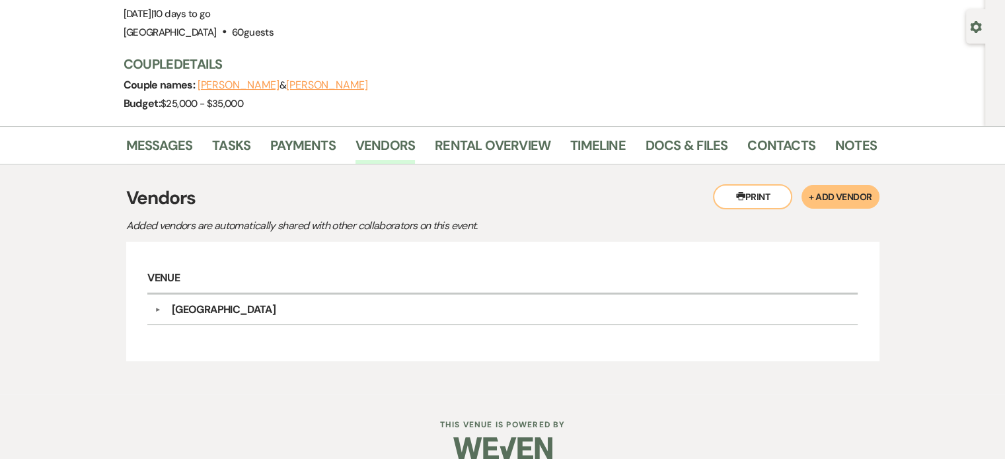
click at [240, 304] on div "[GEOGRAPHIC_DATA]" at bounding box center [224, 310] width 104 height 16
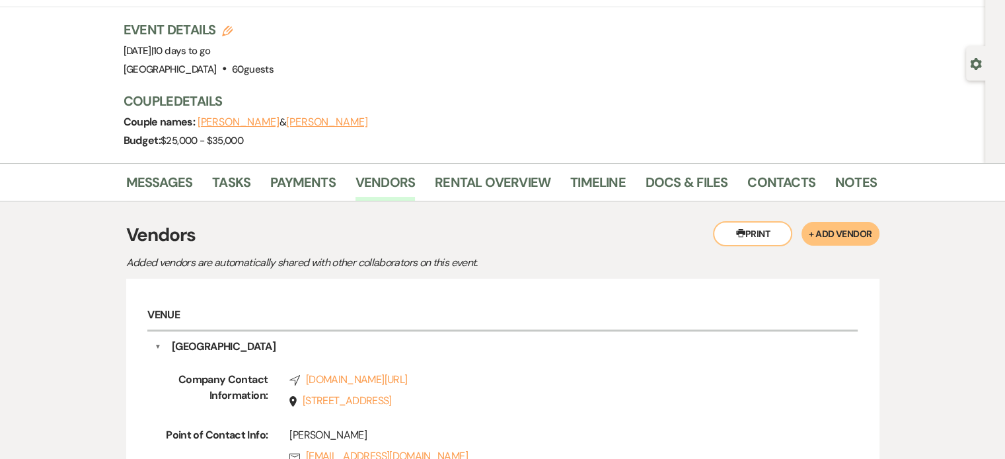
scroll to position [0, 0]
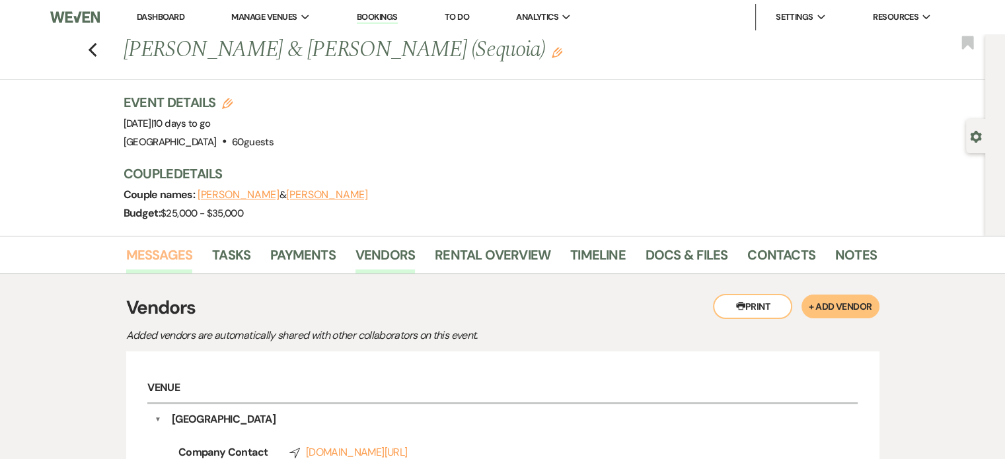
click at [165, 257] on link "Messages" at bounding box center [159, 258] width 67 height 29
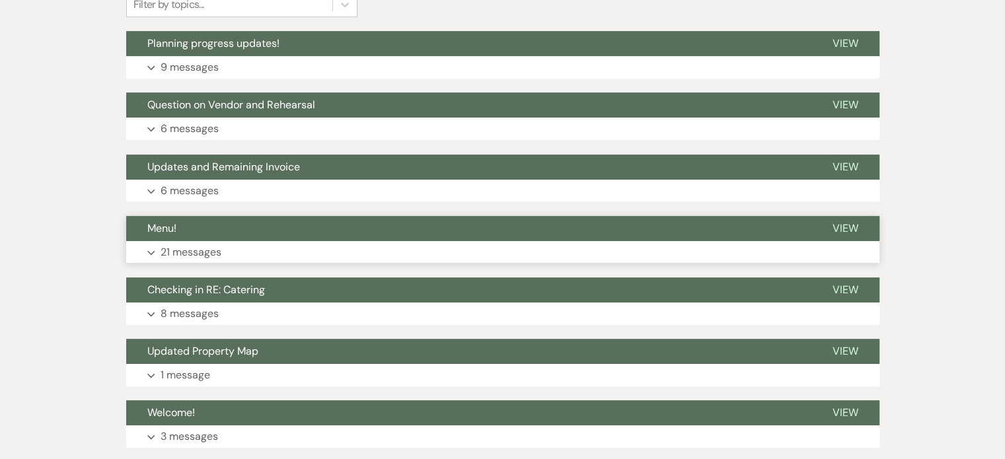
scroll to position [440, 0]
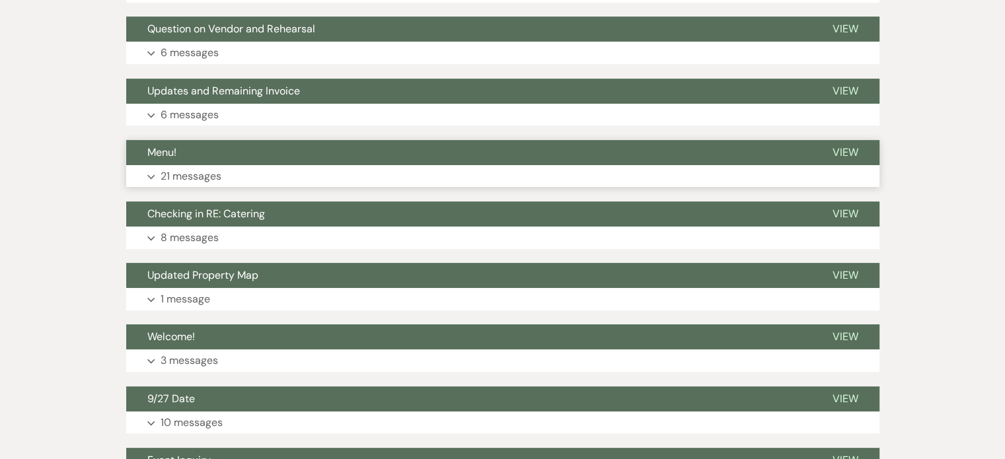
click at [175, 179] on p "21 messages" at bounding box center [190, 176] width 61 height 17
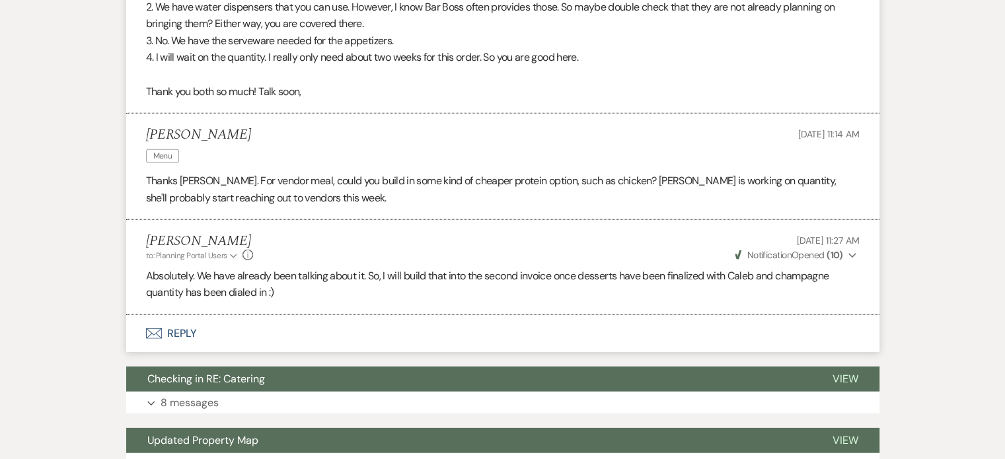
scroll to position [4072, 0]
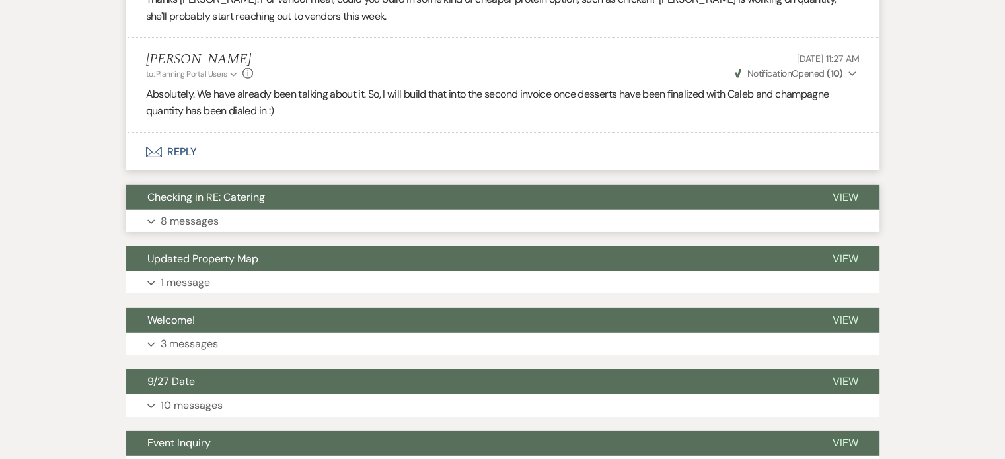
click at [168, 224] on button "Expand 8 messages" at bounding box center [502, 221] width 753 height 22
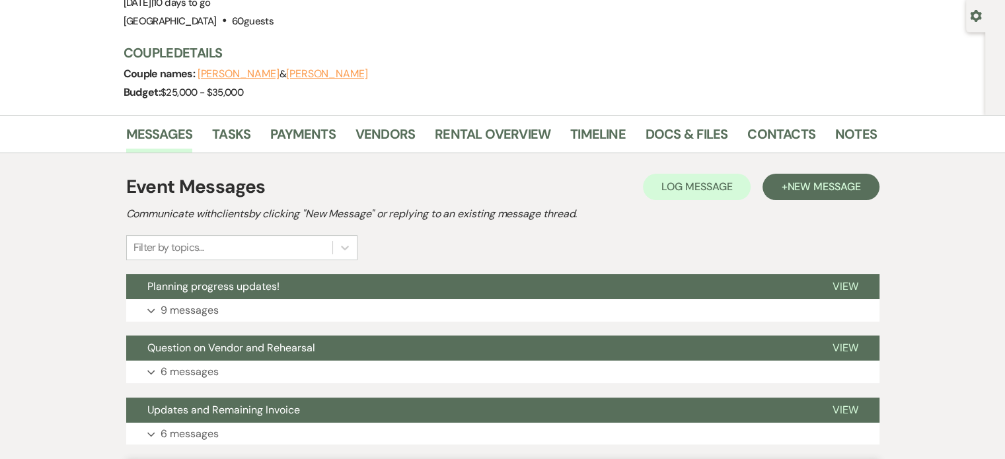
scroll to position [0, 0]
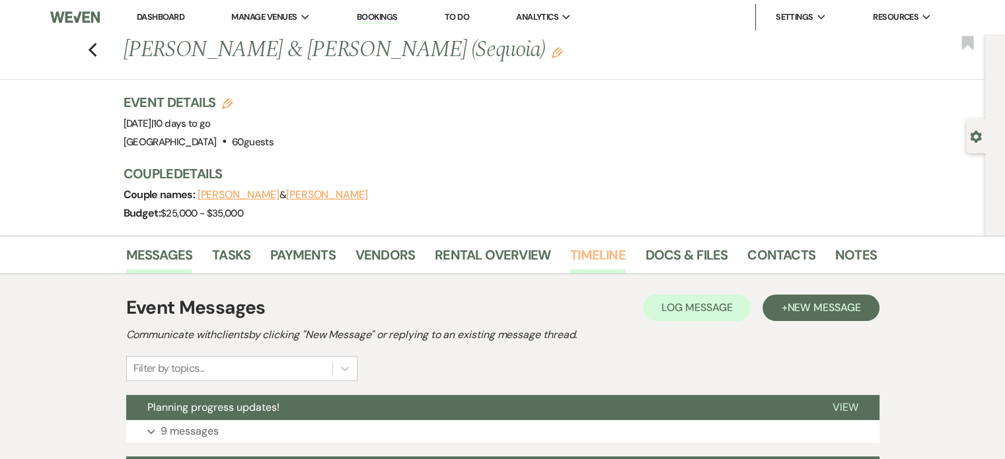
click at [592, 248] on link "Timeline" at bounding box center [597, 258] width 55 height 29
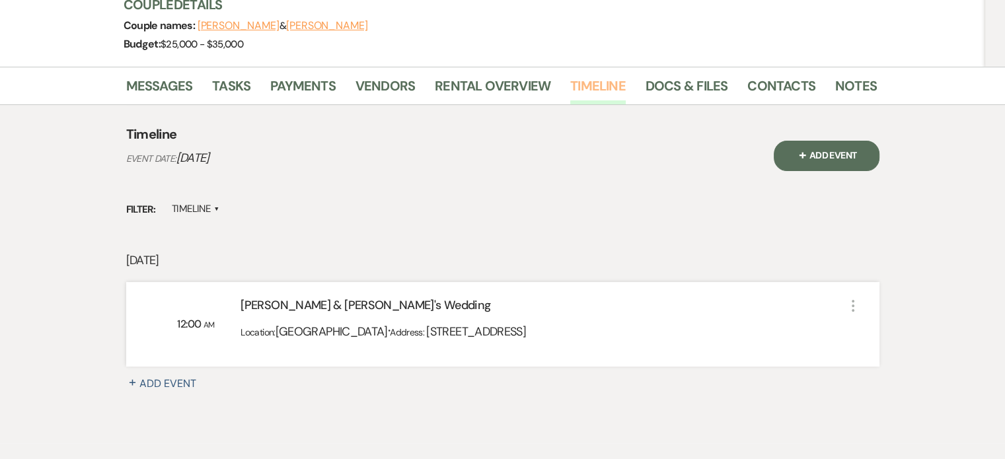
scroll to position [220, 0]
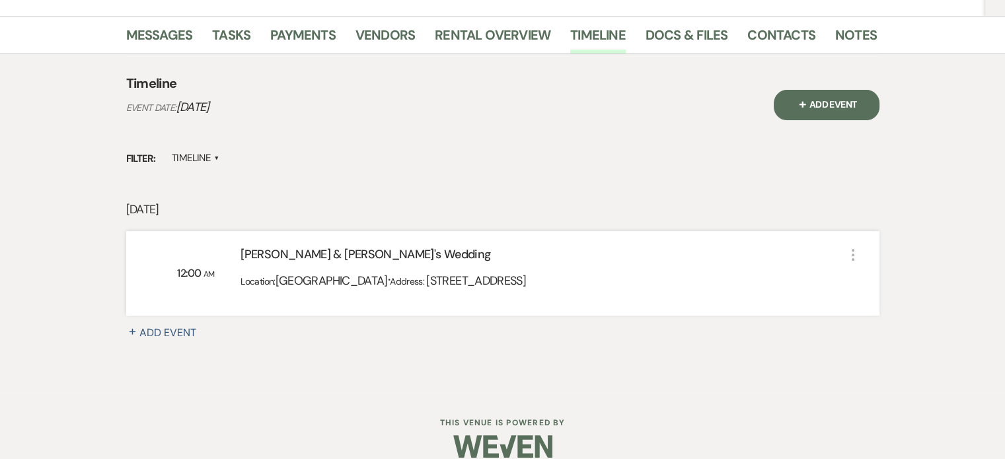
click at [357, 297] on div "Location: [GEOGRAPHIC_DATA] · Address: [STREET_ADDRESS]" at bounding box center [542, 285] width 604 height 32
click at [283, 256] on div "[PERSON_NAME] & [PERSON_NAME]'s Wedding" at bounding box center [542, 257] width 604 height 23
click at [399, 38] on link "Vendors" at bounding box center [384, 38] width 59 height 29
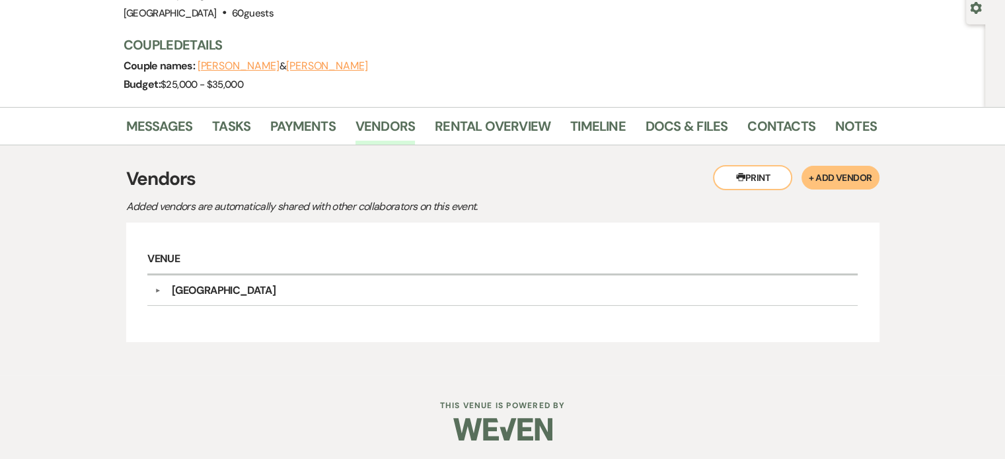
click at [203, 294] on div "[GEOGRAPHIC_DATA]" at bounding box center [224, 291] width 104 height 16
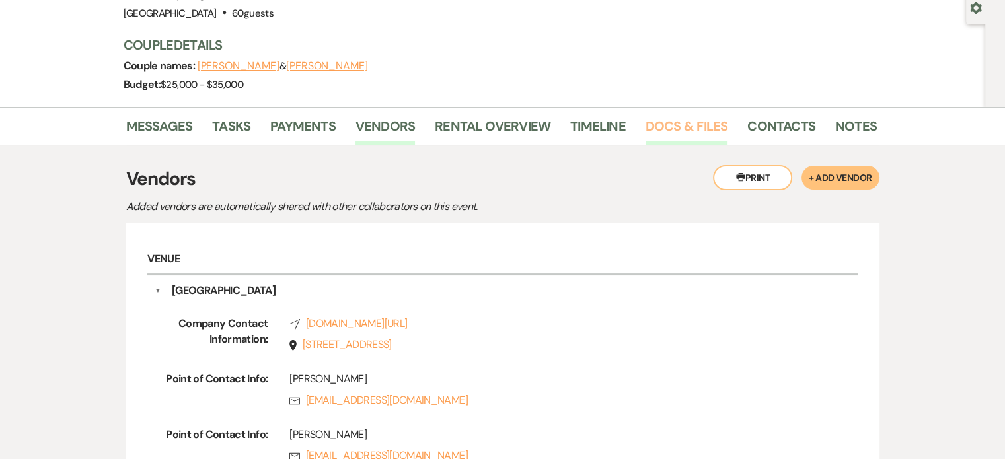
click at [660, 120] on link "Docs & Files" at bounding box center [686, 130] width 82 height 29
